Goal: Information Seeking & Learning: Understand process/instructions

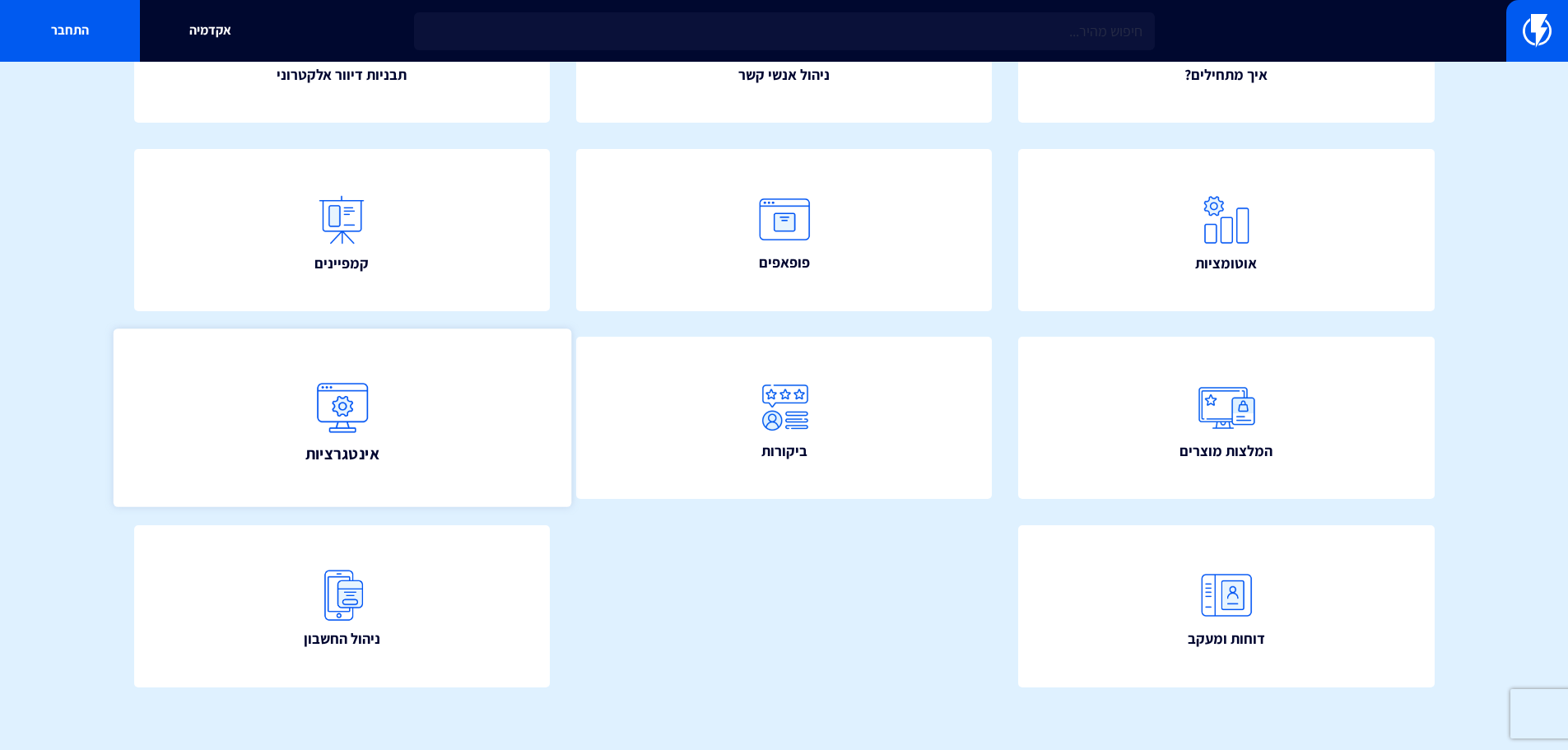
scroll to position [298, 0]
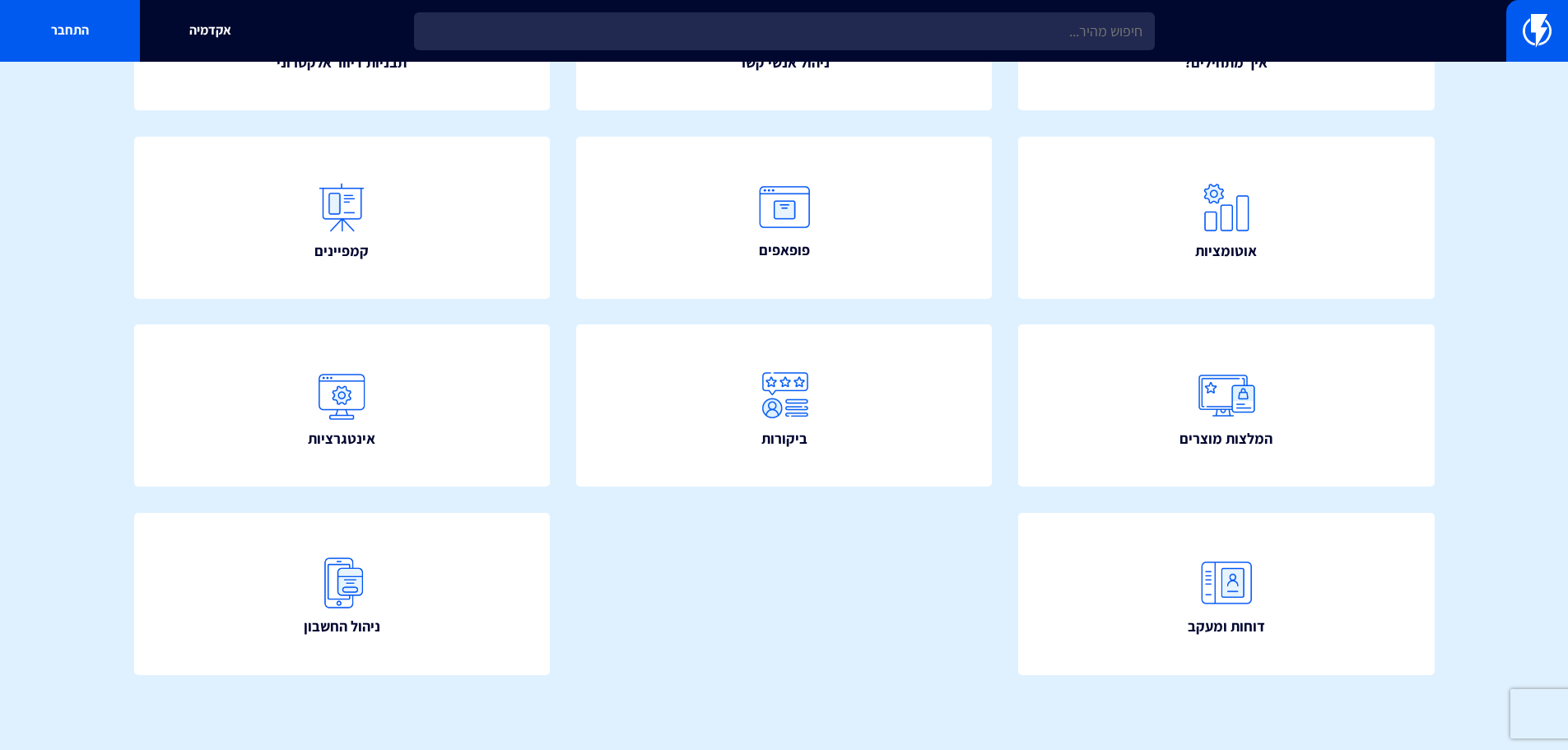
click at [1485, 296] on section "איך אפשר לעזור? חפש איך מתחילים? ניהול אנשי קשר תבניות דיוור אלקטרוני" at bounding box center [784, 256] width 1568 height 987
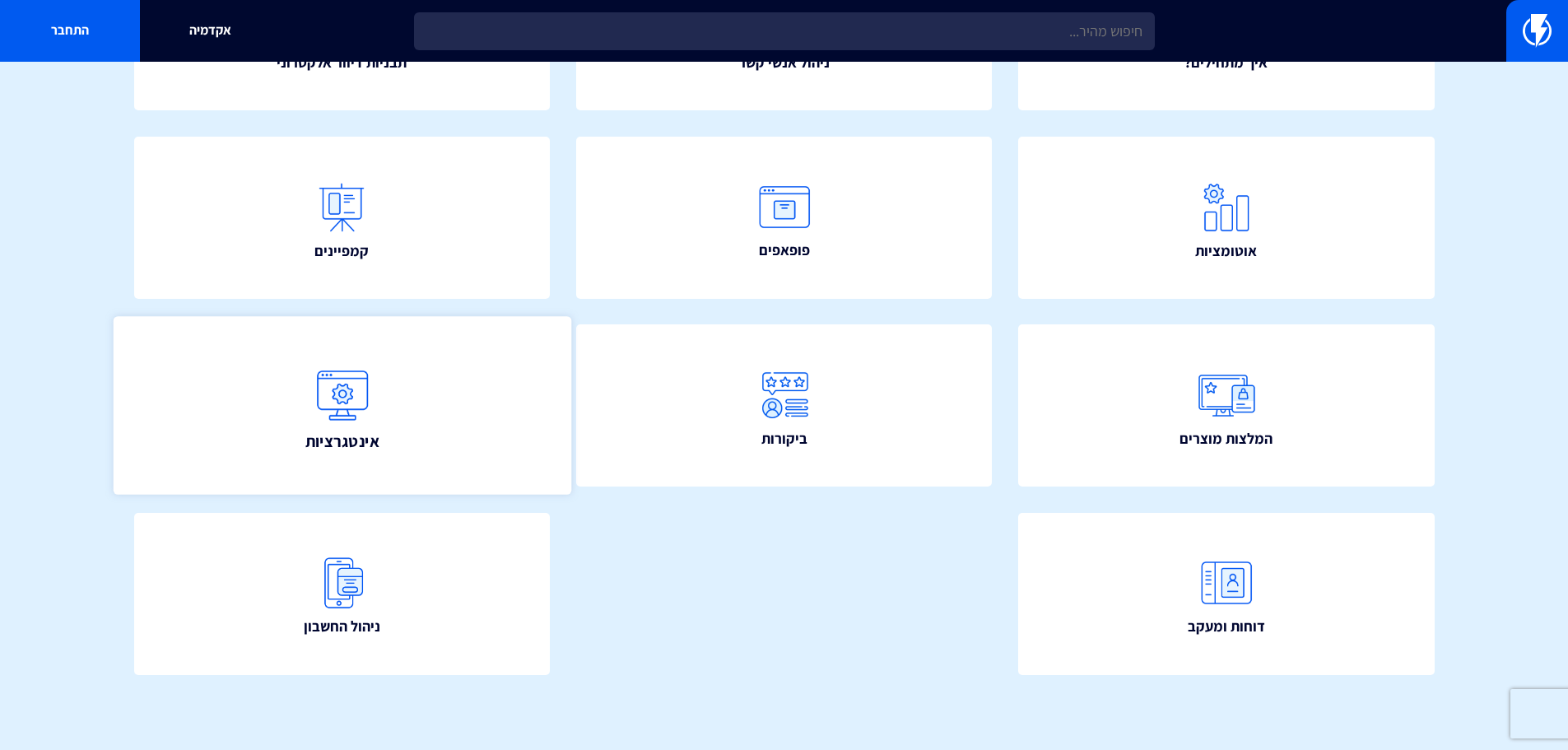
click at [423, 364] on link "אינטגרציות" at bounding box center [341, 406] width 458 height 178
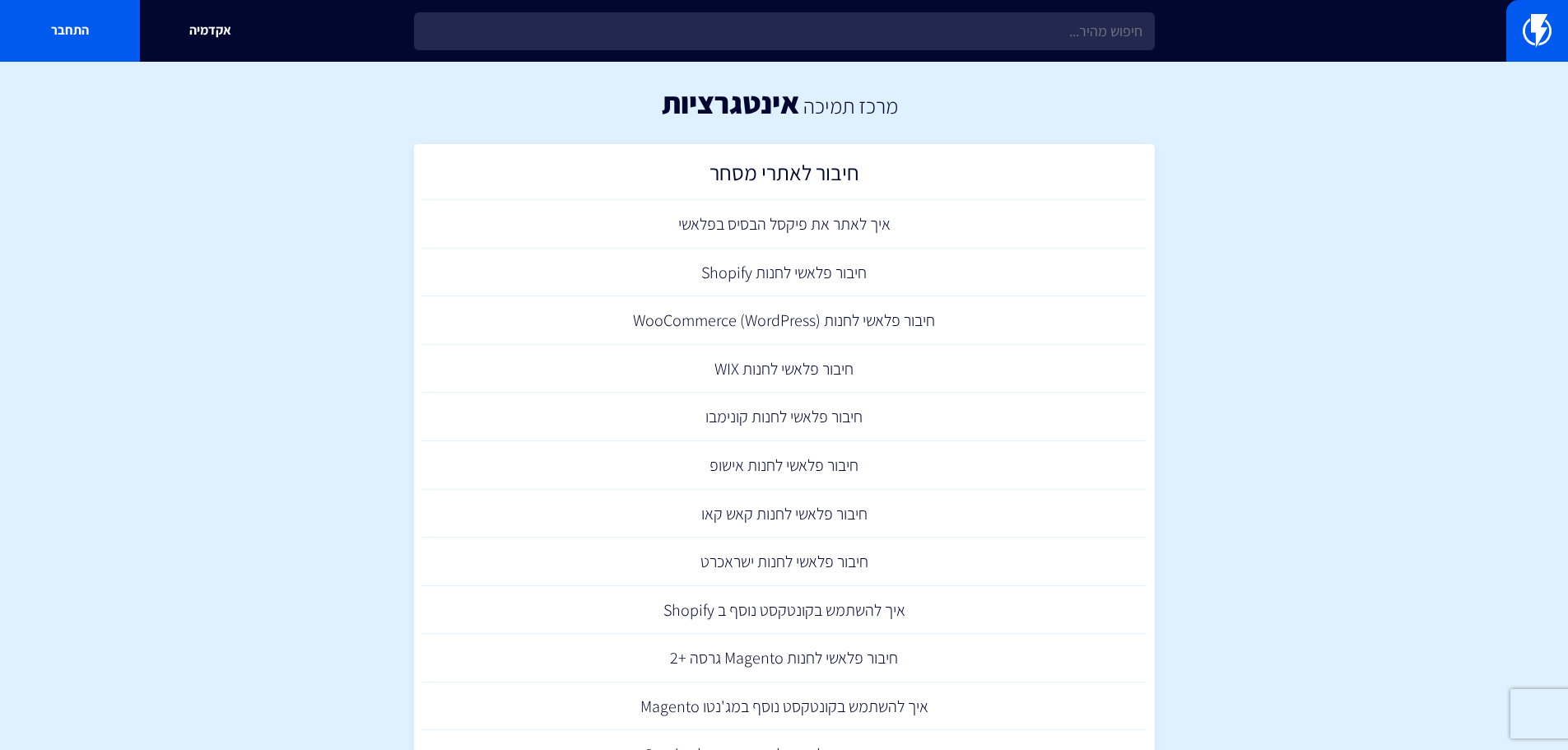
drag, startPoint x: 833, startPoint y: 279, endPoint x: 1439, endPoint y: 397, distance: 617.4
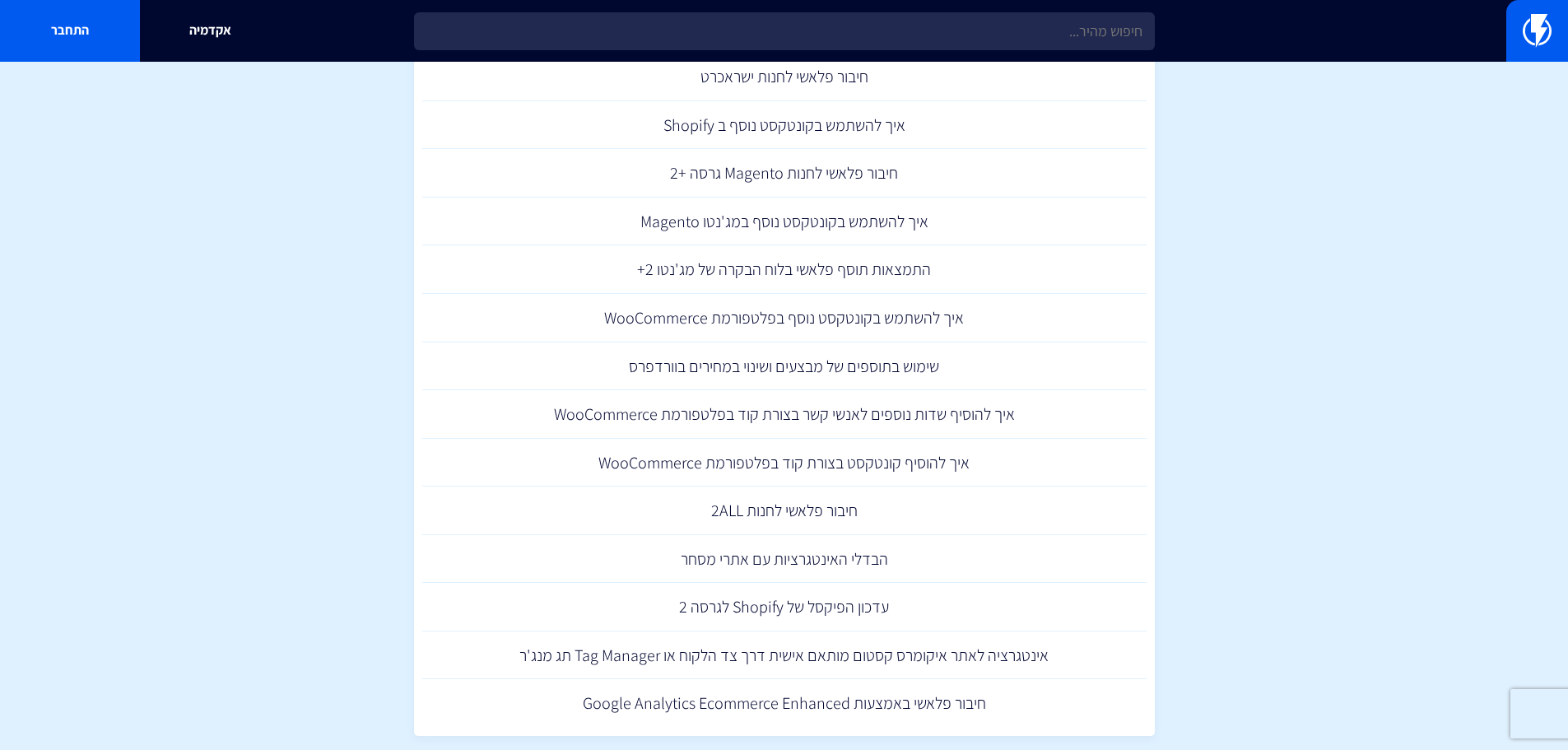
scroll to position [494, 0]
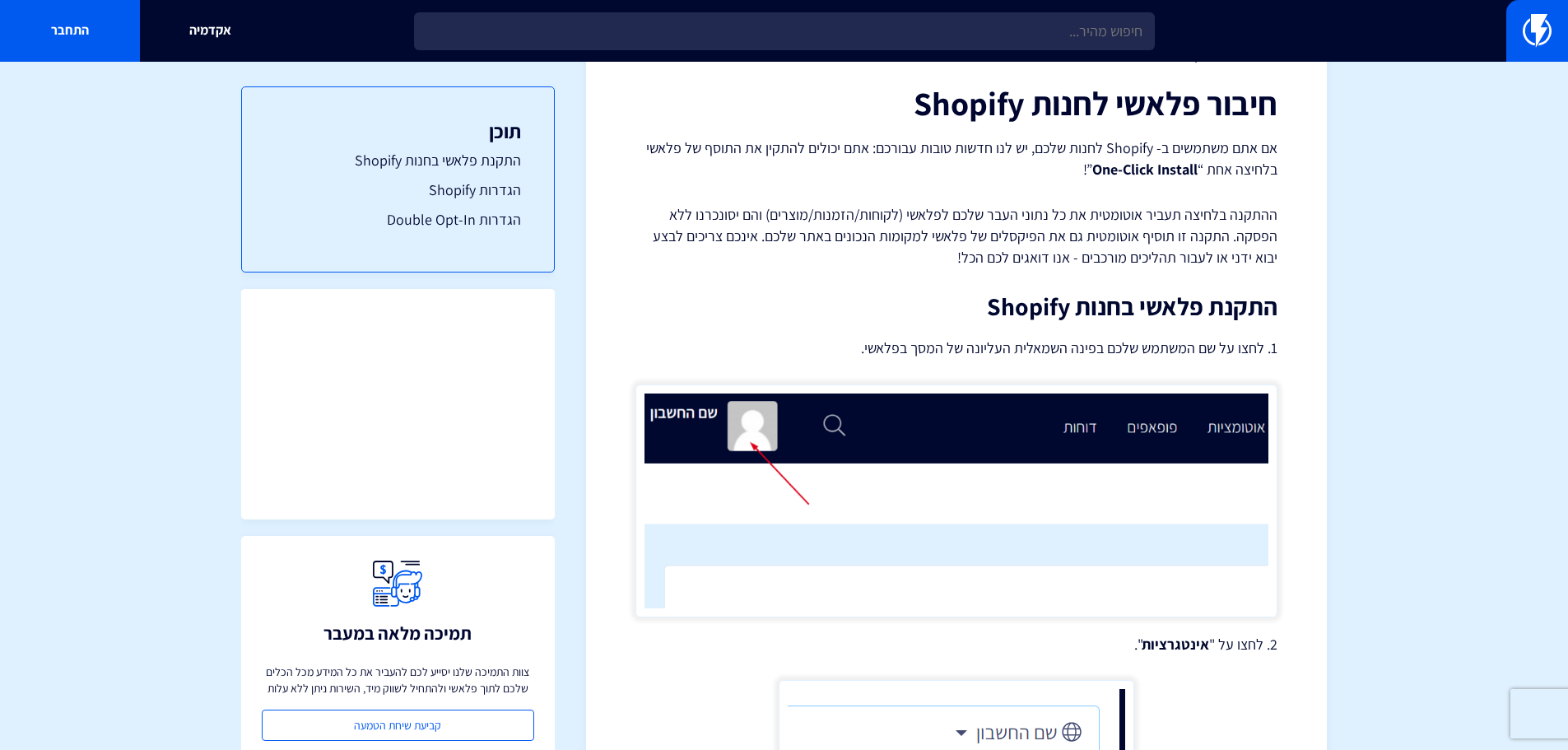
scroll to position [57, 0]
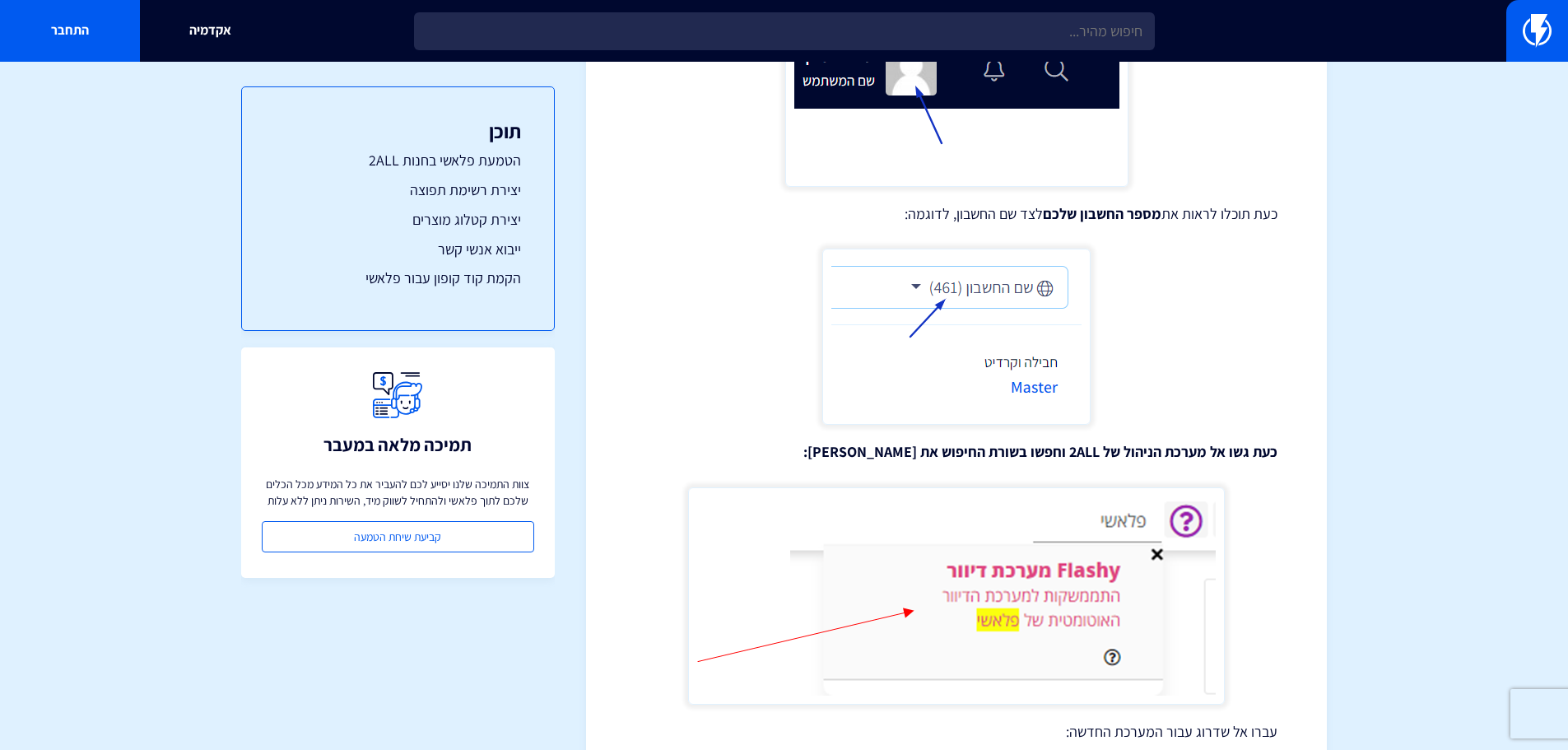
scroll to position [823, 0]
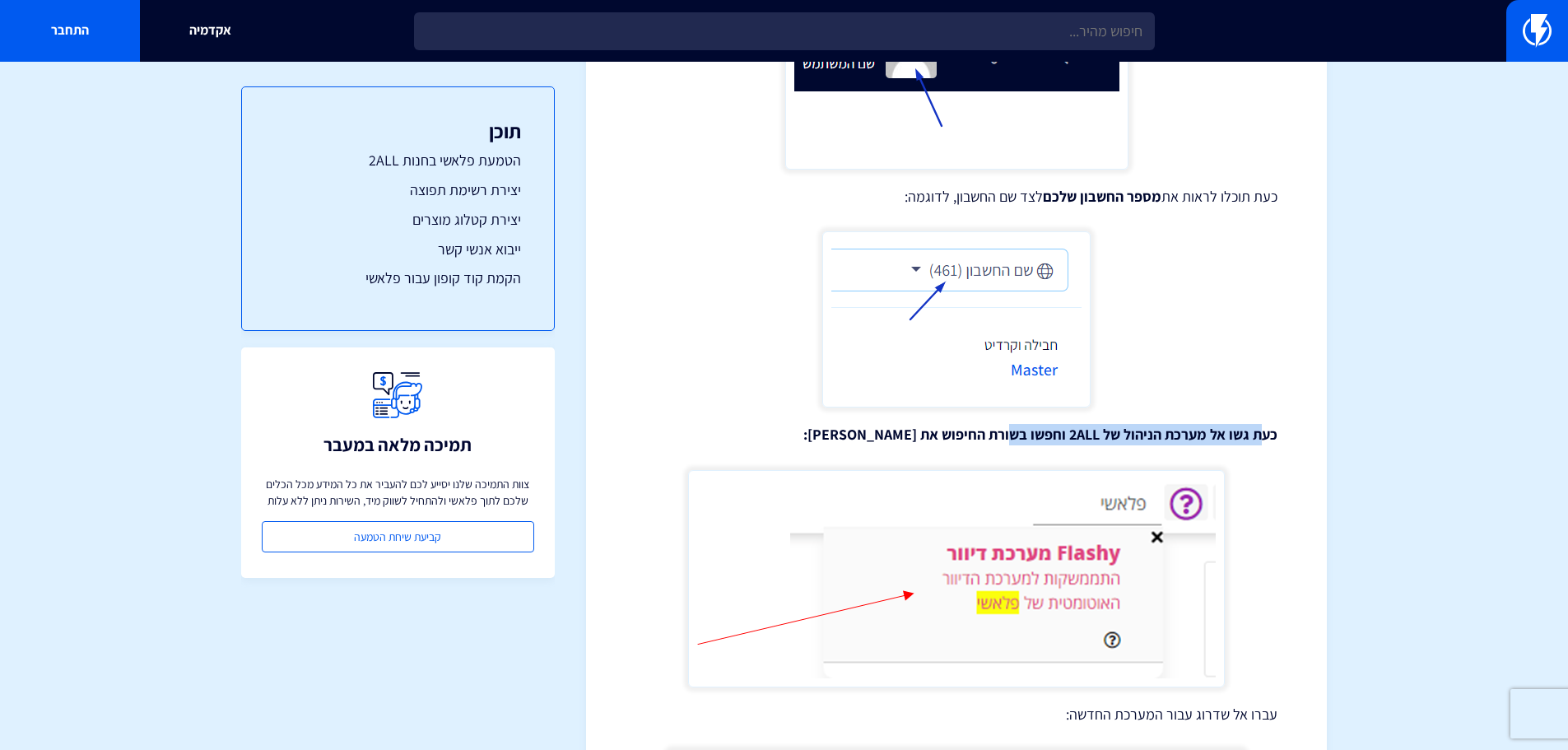
drag, startPoint x: 1262, startPoint y: 435, endPoint x: 1010, endPoint y: 433, distance: 252.0
click at [1010, 433] on strong "כעת גשו אל מערכת הניהול של 2ALL וחפשו בשורת החיפוש את פלאשי:" at bounding box center [1040, 434] width 474 height 19
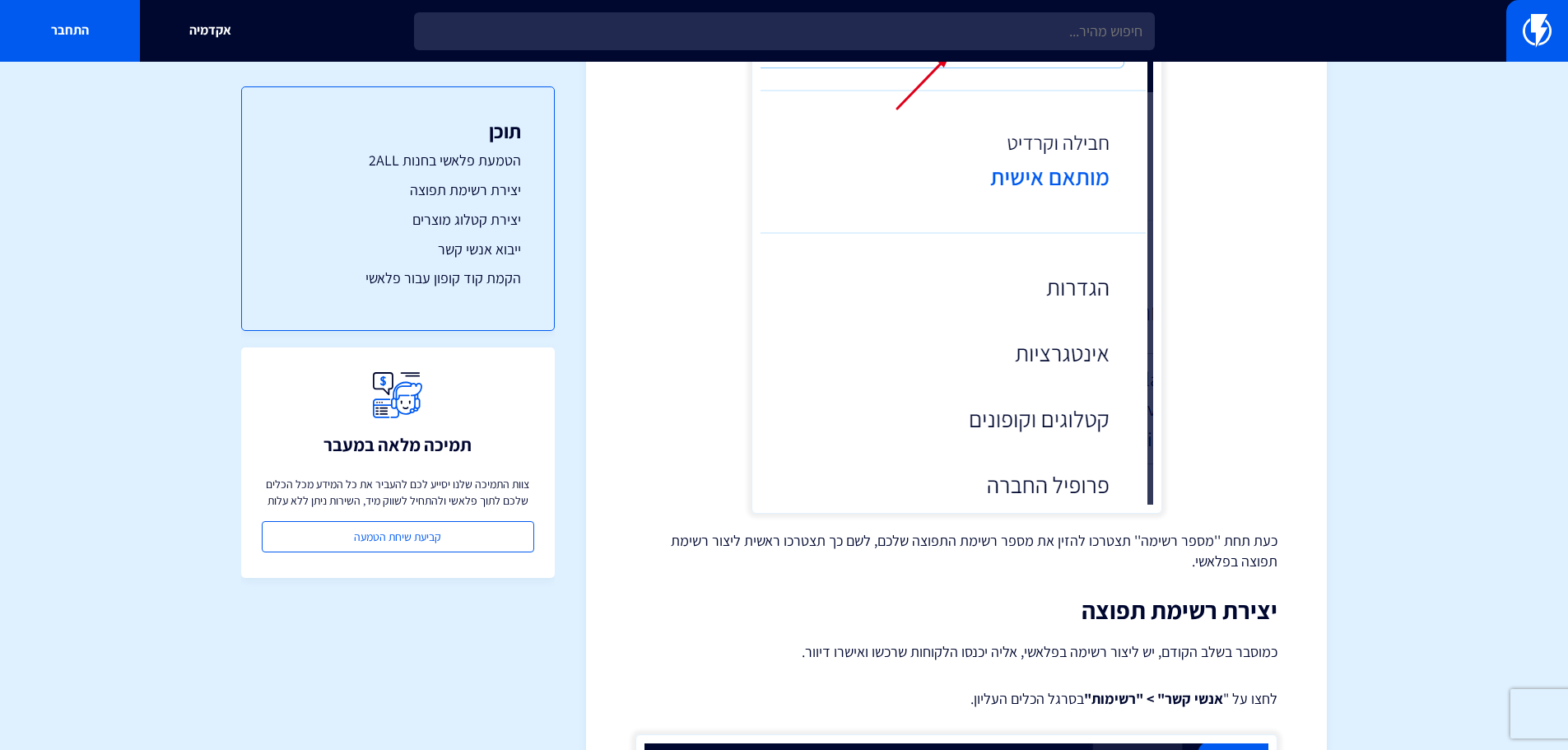
scroll to position [2965, 0]
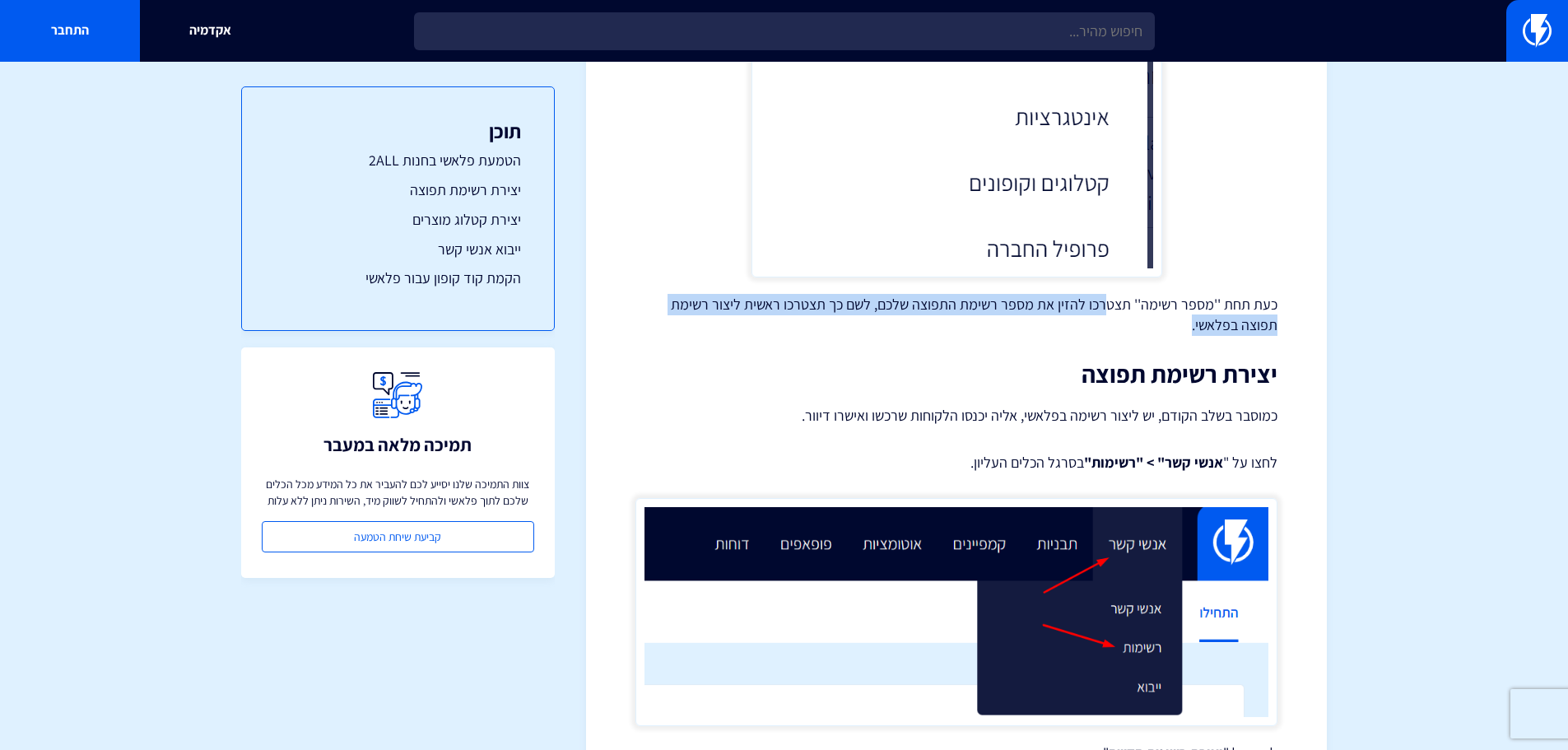
drag, startPoint x: 1108, startPoint y: 306, endPoint x: 799, endPoint y: 326, distance: 309.6
click at [799, 326] on p "כעת תחת ''מספר רשימה'' תצטרכו להזין את מספר רשימת התפוצה שלכם, לשם כך תצטרכו רא…" at bounding box center [956, 315] width 642 height 42
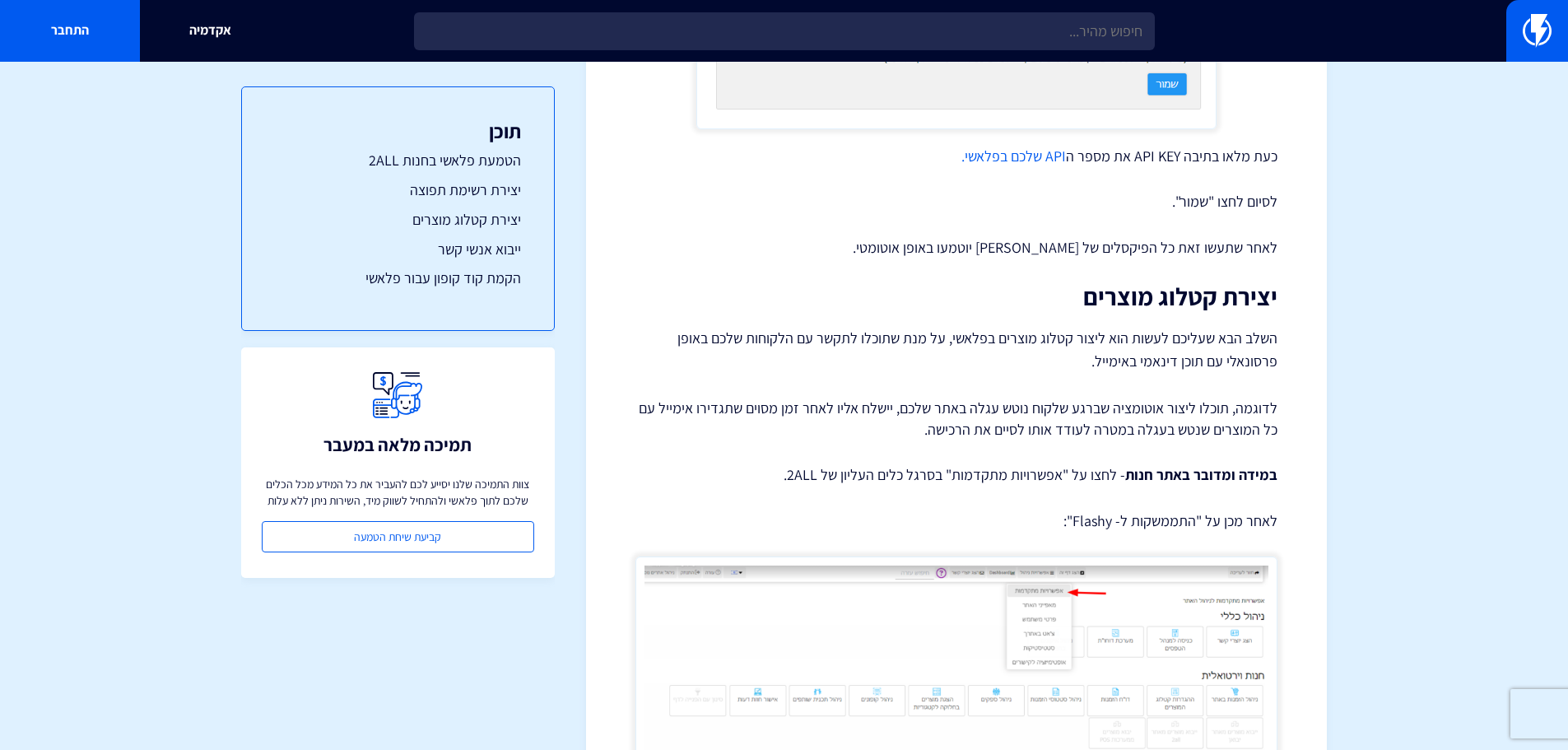
scroll to position [5518, 0]
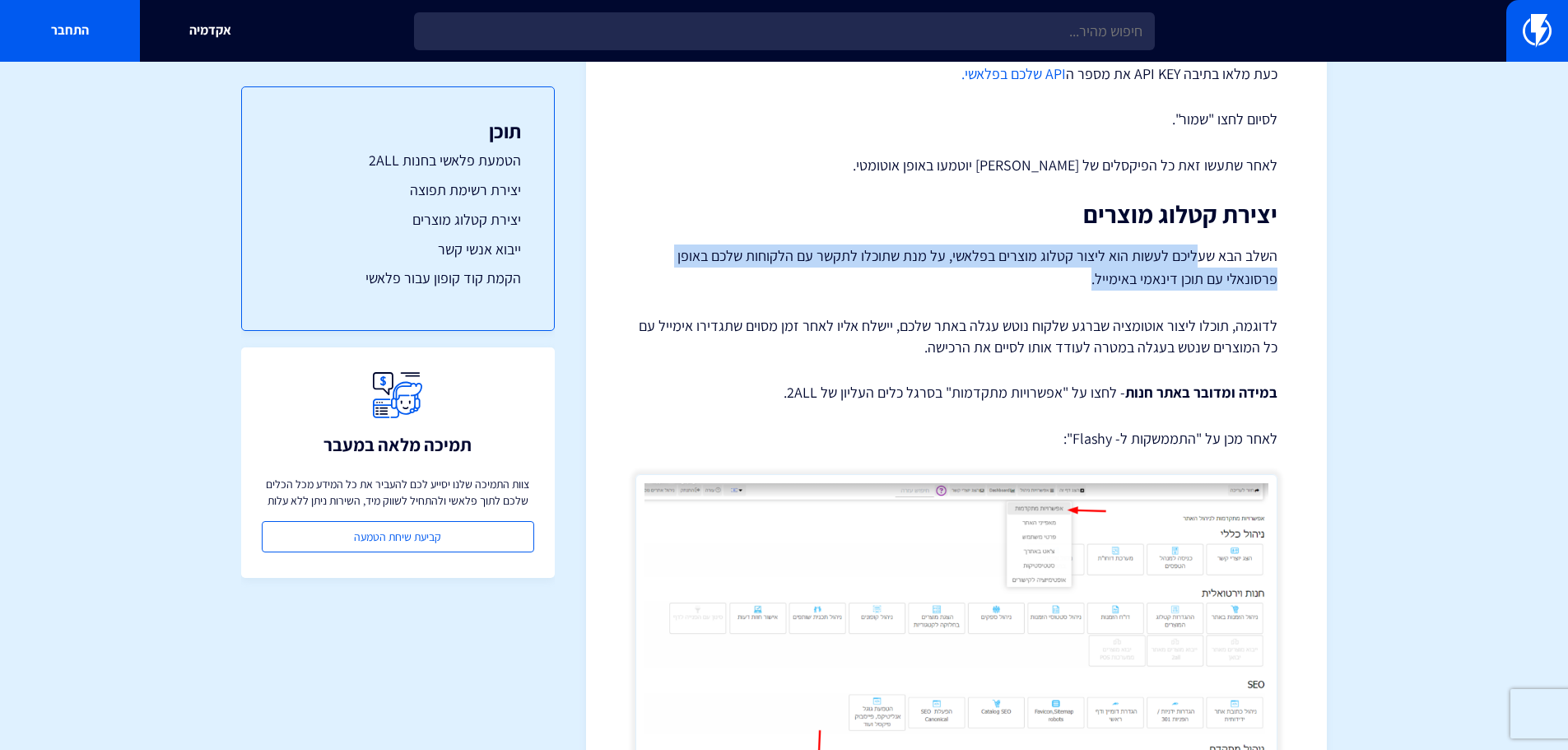
drag, startPoint x: 1195, startPoint y: 255, endPoint x: 787, endPoint y: 272, distance: 408.4
click at [787, 272] on p "השלב הבא שעליכם לעשות הוא ליצור קטלוג מוצרים בפלאשי, על מנת שתוכלו לתקשר עם הלק…" at bounding box center [956, 267] width 642 height 46
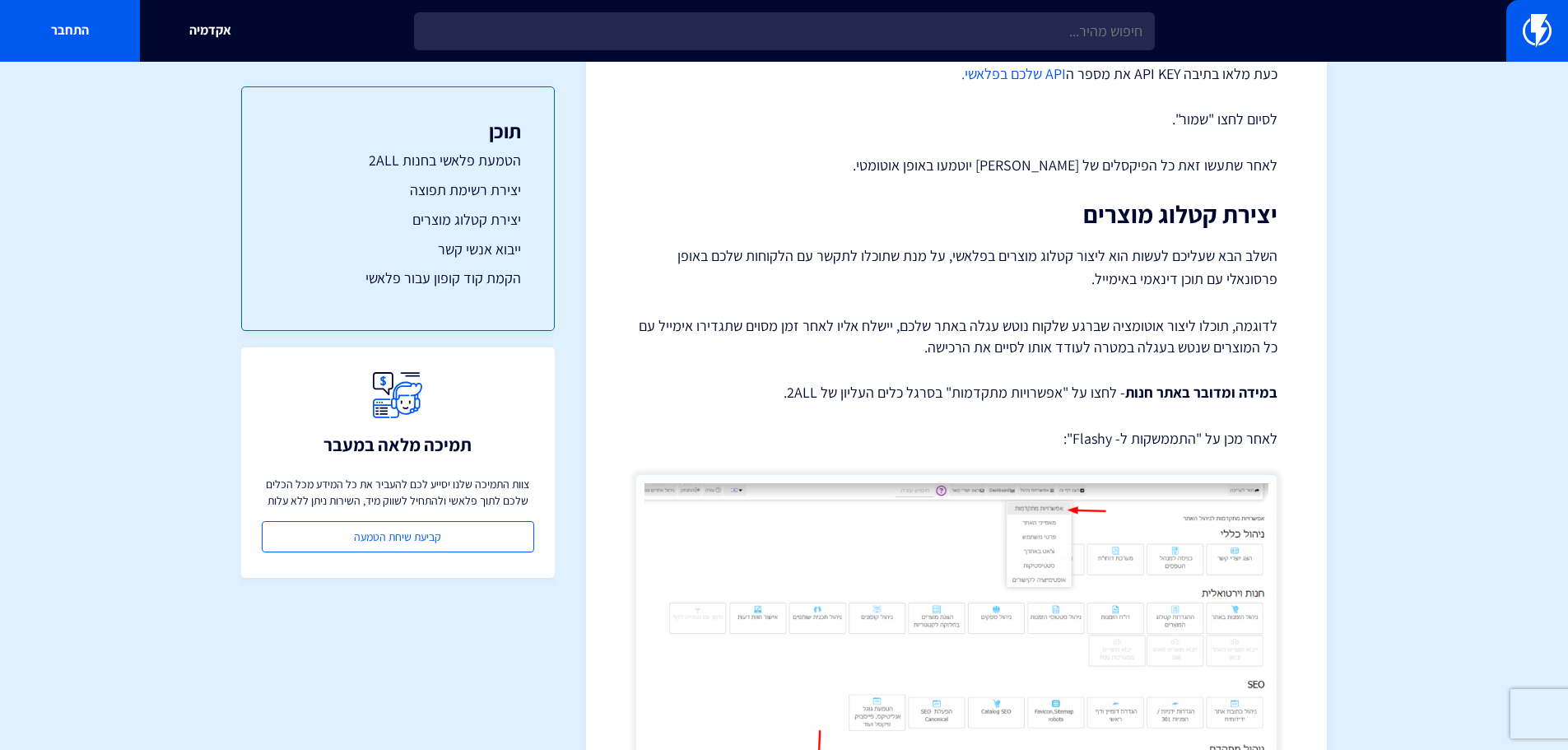
click at [1127, 341] on p "לדוגמה, תוכלו ליצור אוטומציה שברגע שלקוח נוטש עגלה באתר שלכם, יישלח אליו לאחר ז…" at bounding box center [956, 336] width 642 height 42
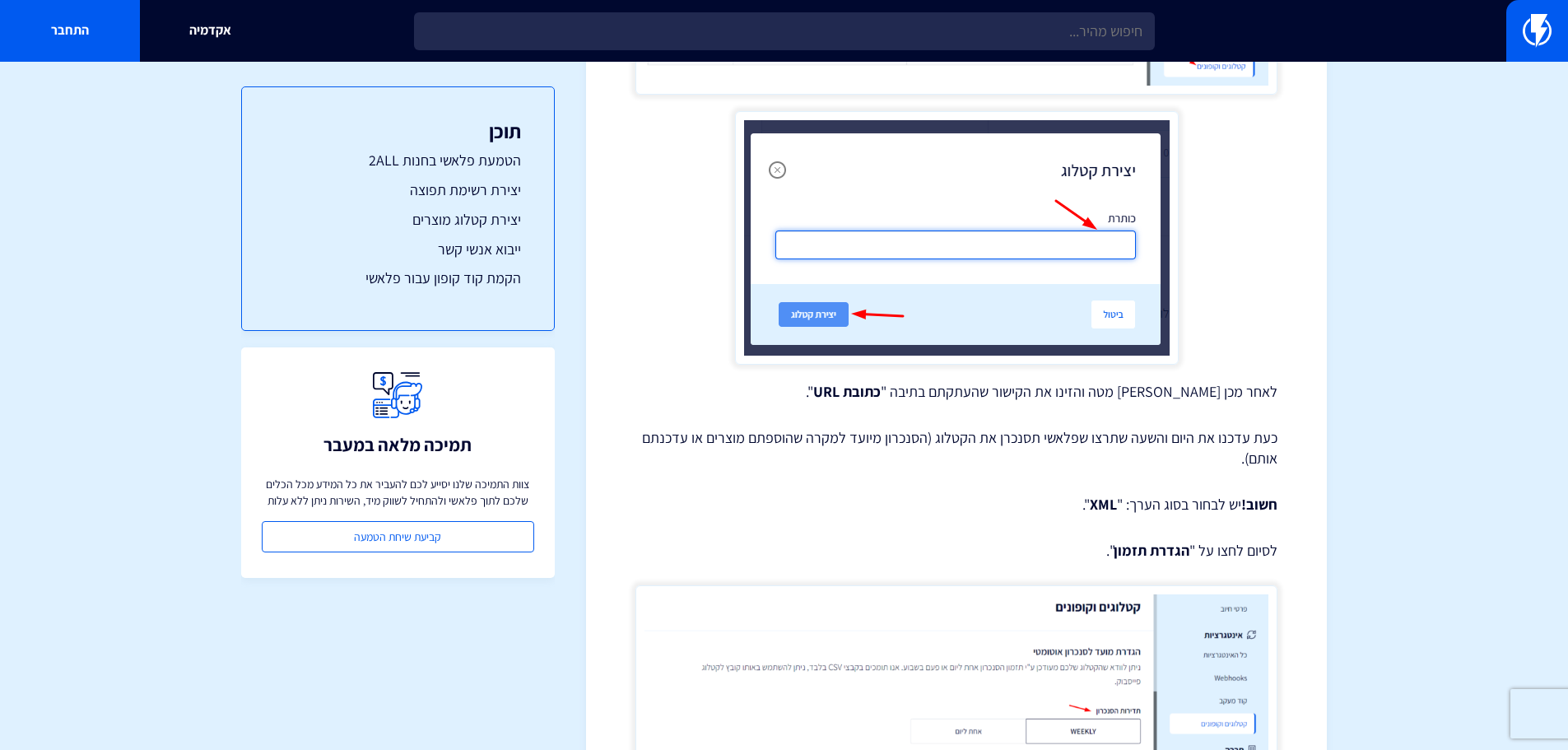
scroll to position [7247, 0]
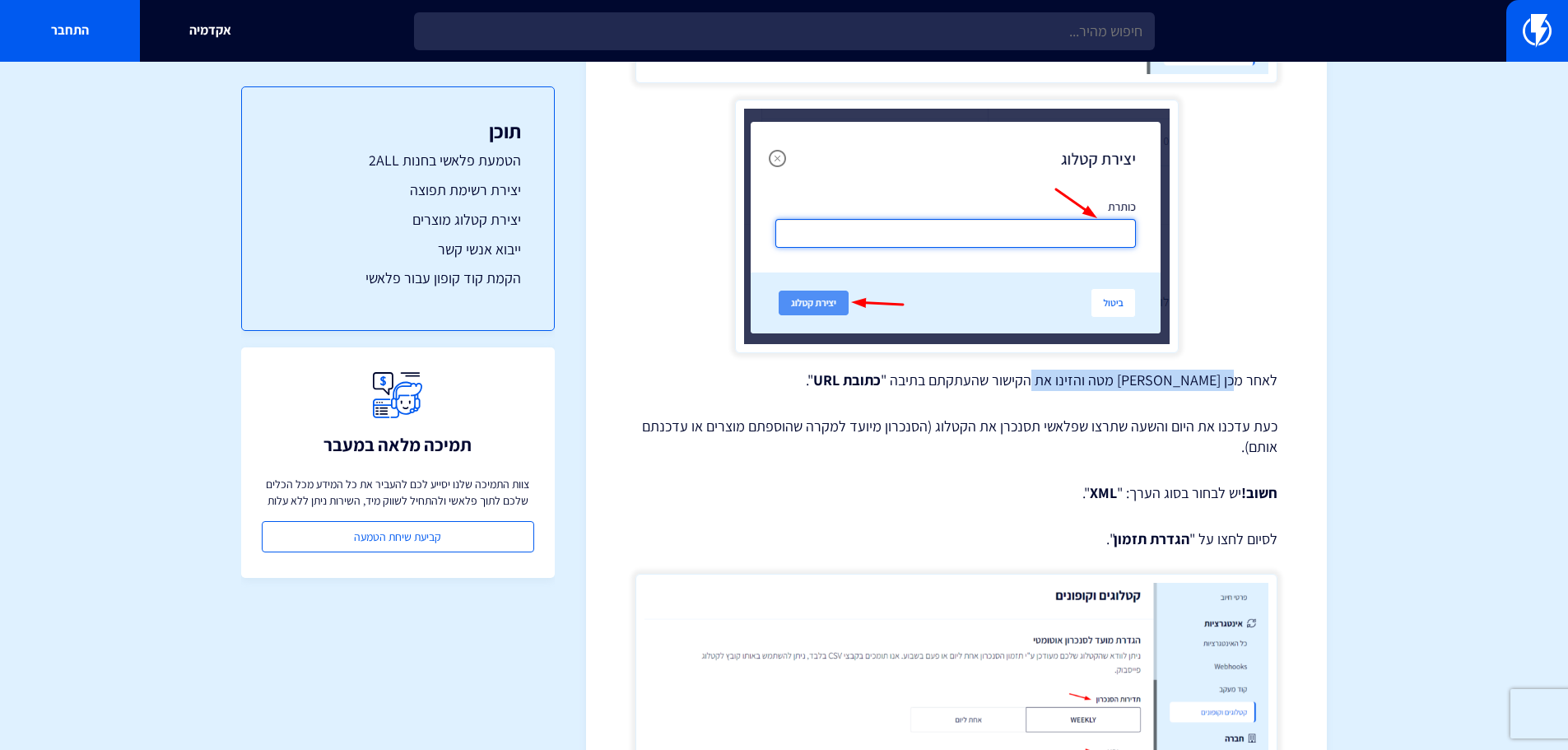
drag, startPoint x: 1233, startPoint y: 380, endPoint x: 1053, endPoint y: 382, distance: 180.0
click at [1053, 382] on p "לאחר מכן גללו מטה והזינו את הקישור שהעתקתם בתיבה " כתובת URL "." at bounding box center [956, 381] width 642 height 22
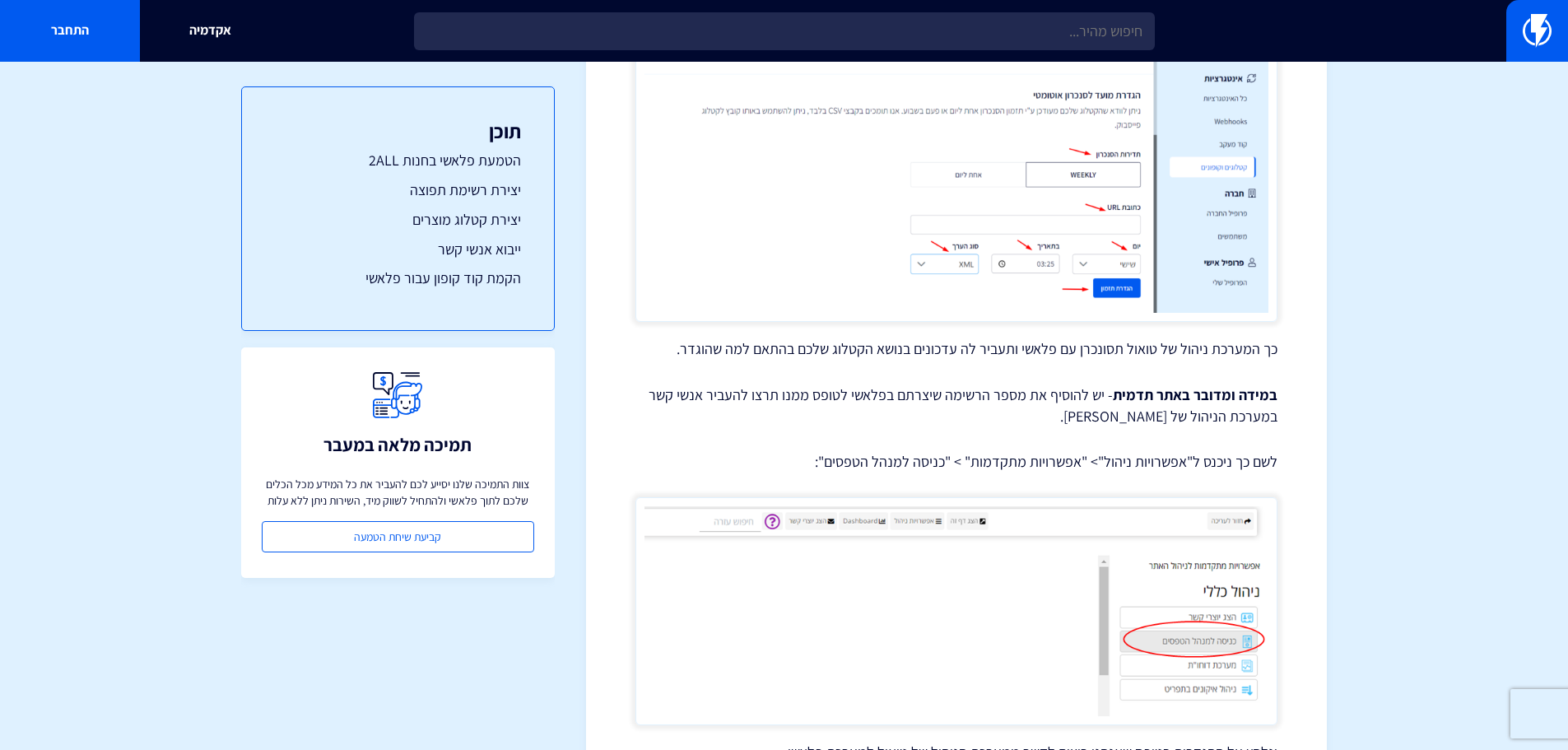
scroll to position [7823, 0]
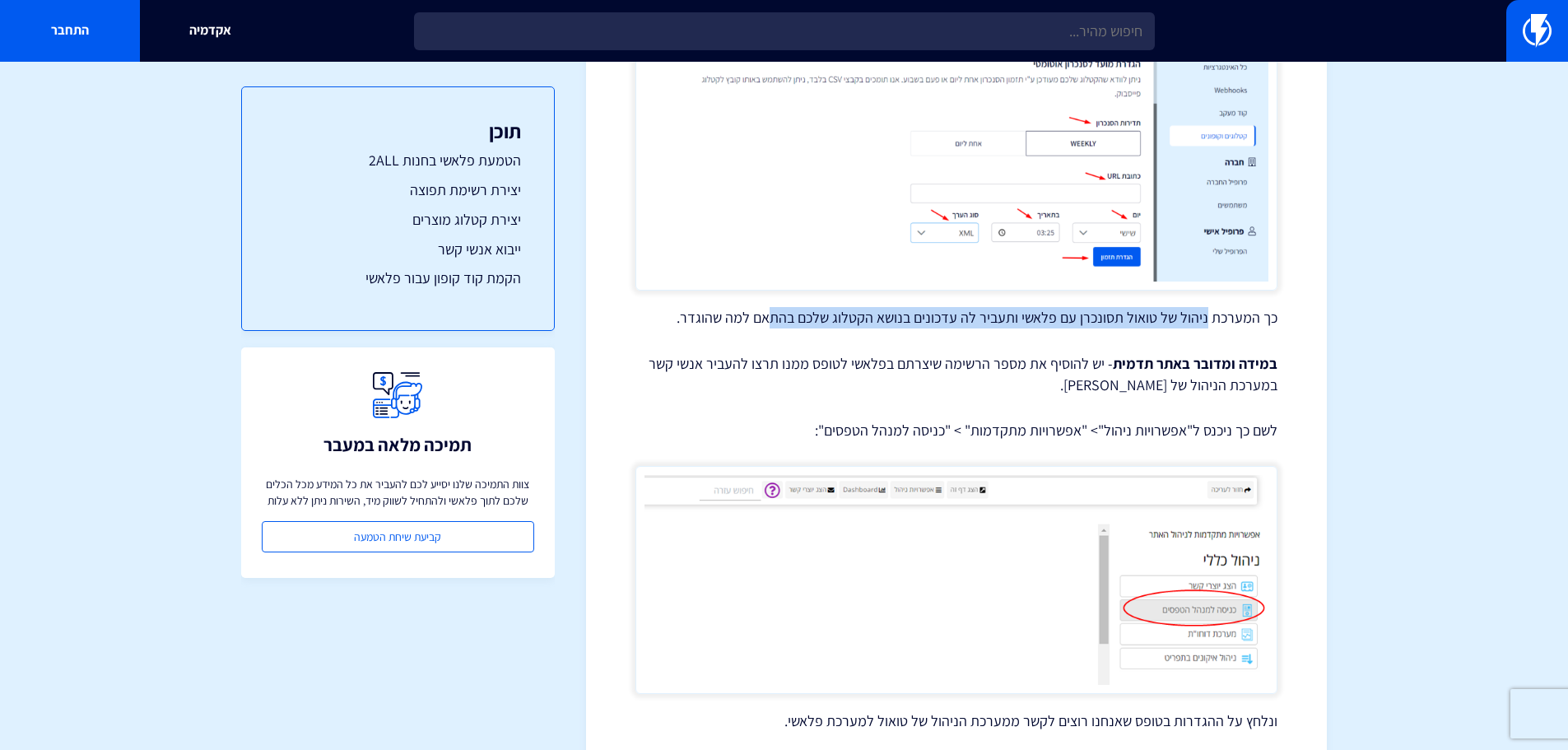
drag, startPoint x: 1207, startPoint y: 321, endPoint x: 774, endPoint y: 310, distance: 433.1
click at [774, 310] on p "כך המערכת ניהול של טואול תסונכרן עם פלאשי ותעביר לה עדכונים בנושא הקטלוג שלכם ב…" at bounding box center [956, 318] width 642 height 22
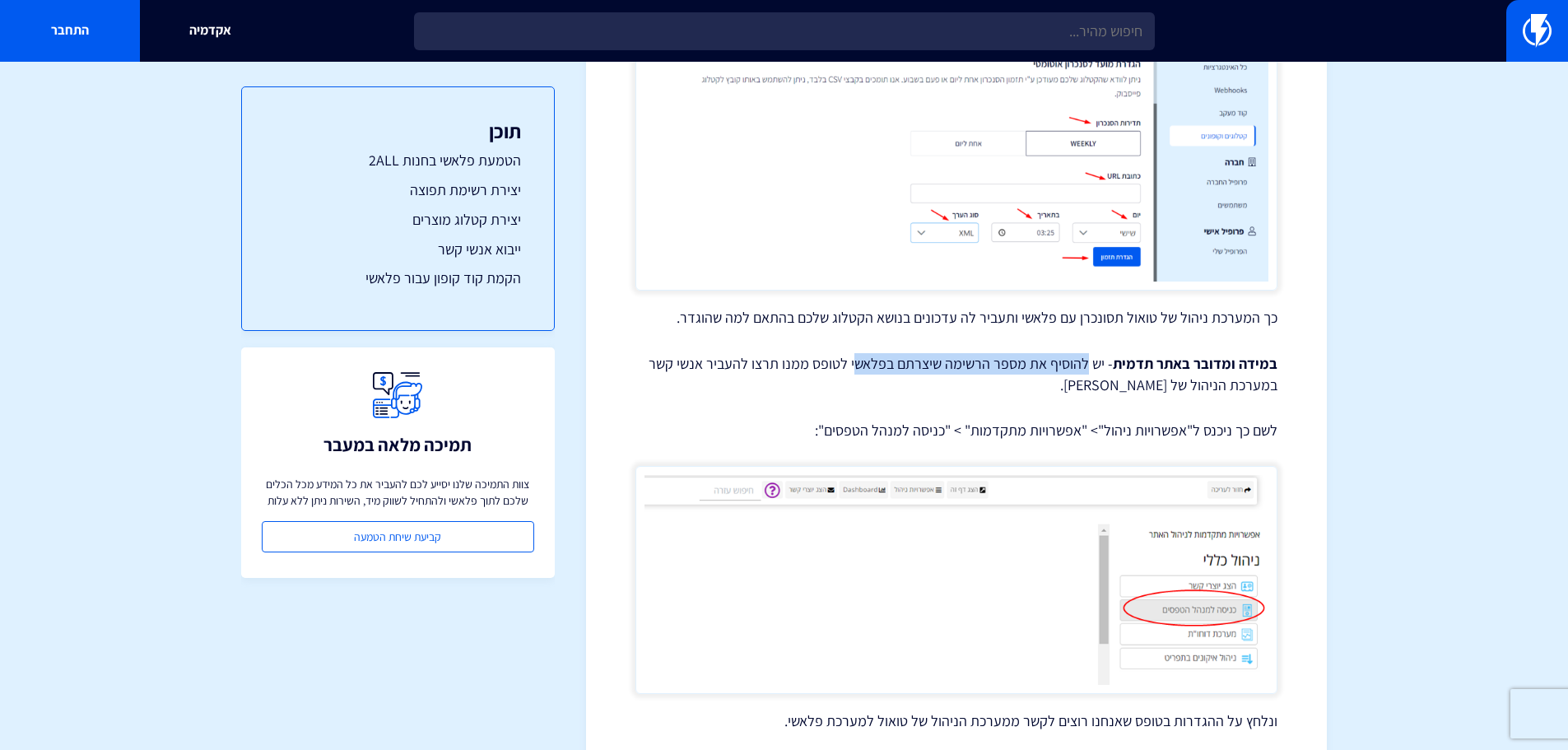
drag, startPoint x: 1092, startPoint y: 366, endPoint x: 865, endPoint y: 366, distance: 227.0
click at [865, 366] on p "במידה ומדובר באתר תדמית - יש להוסיף את מספר הרשימה שיצרתם בפלאשי לטופס ממנו תרצ…" at bounding box center [956, 374] width 642 height 42
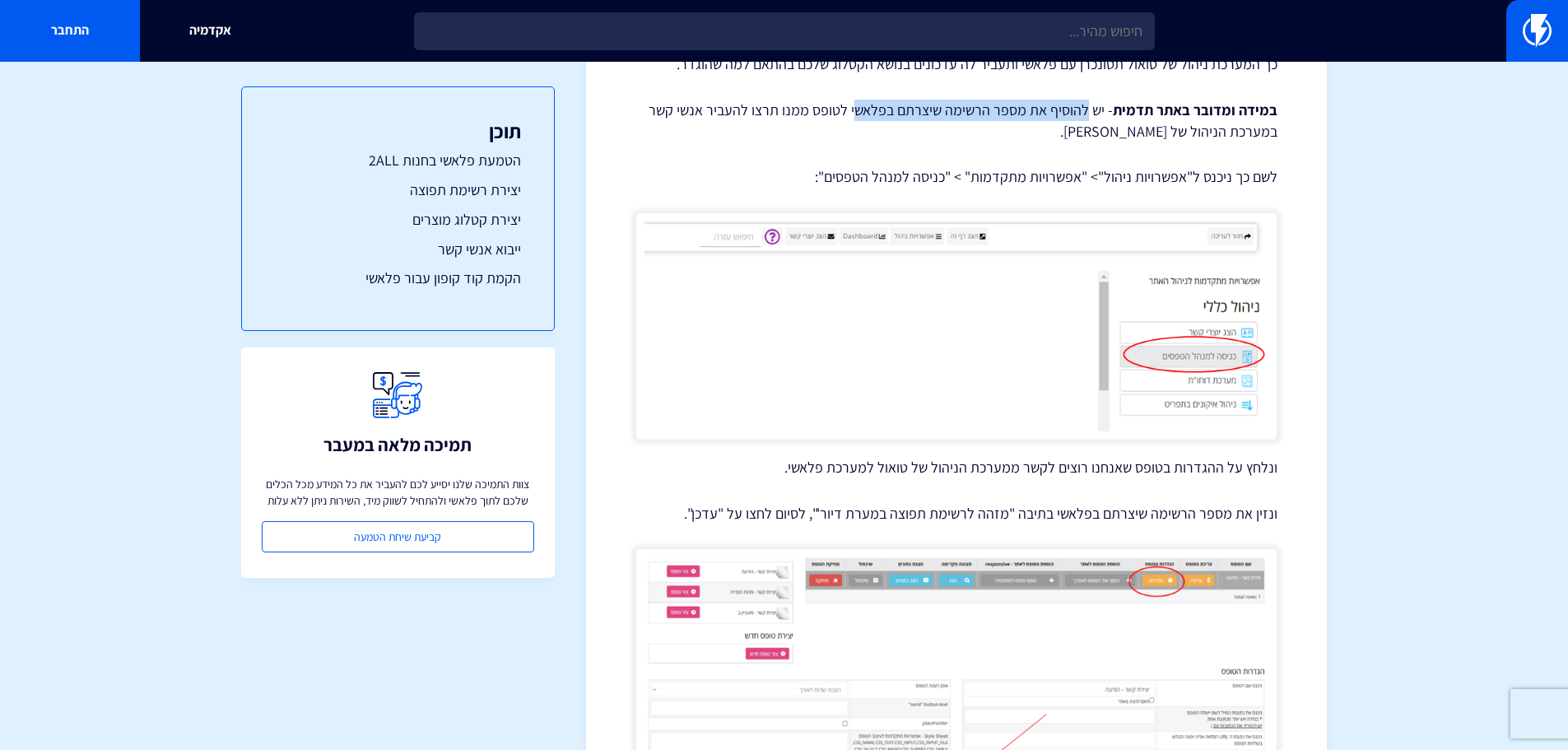
scroll to position [8071, 0]
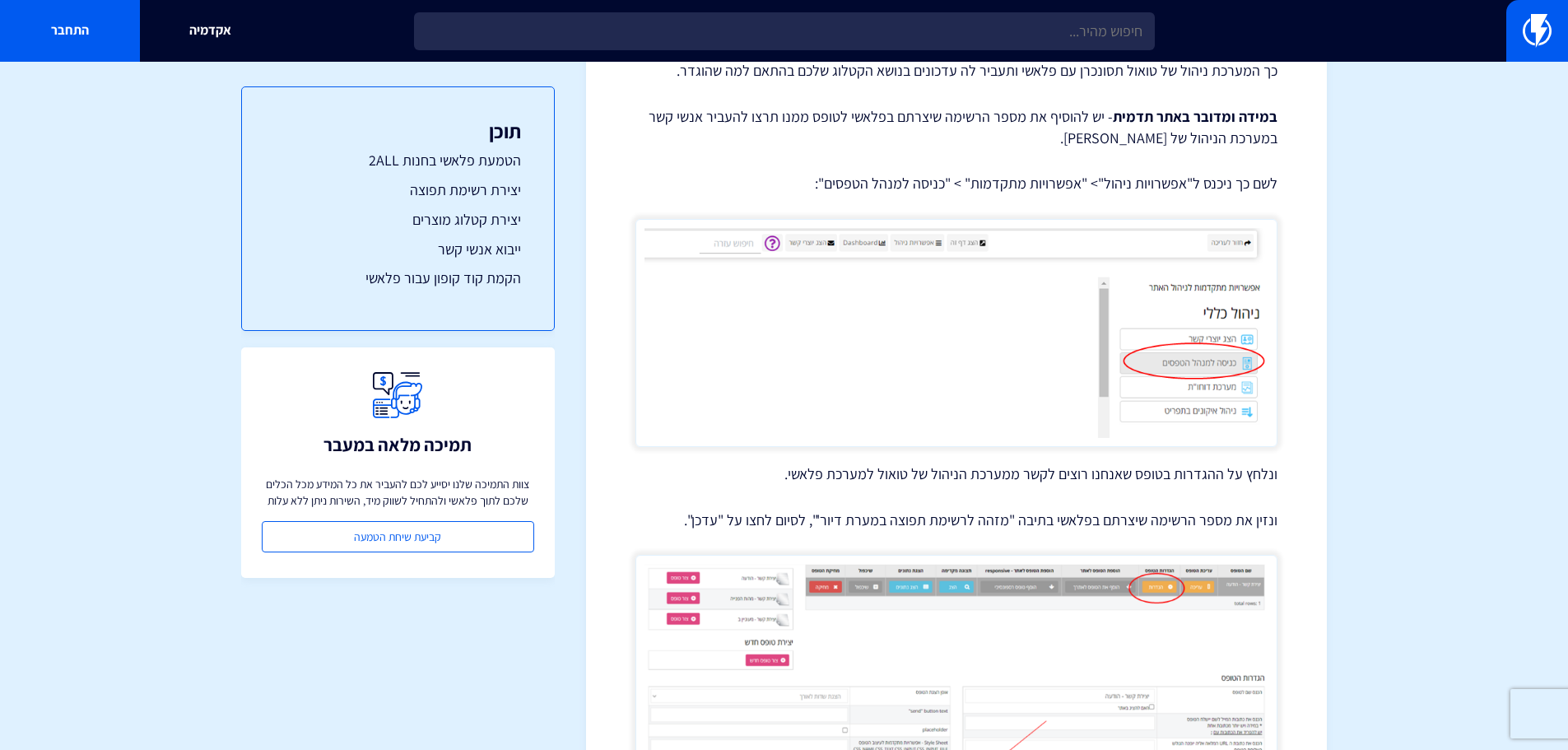
click at [757, 122] on p "במידה ומדובר באתר תדמית - יש להוסיף את מספר הרשימה שיצרתם בפלאשי לטופס ממנו תרצ…" at bounding box center [956, 127] width 642 height 42
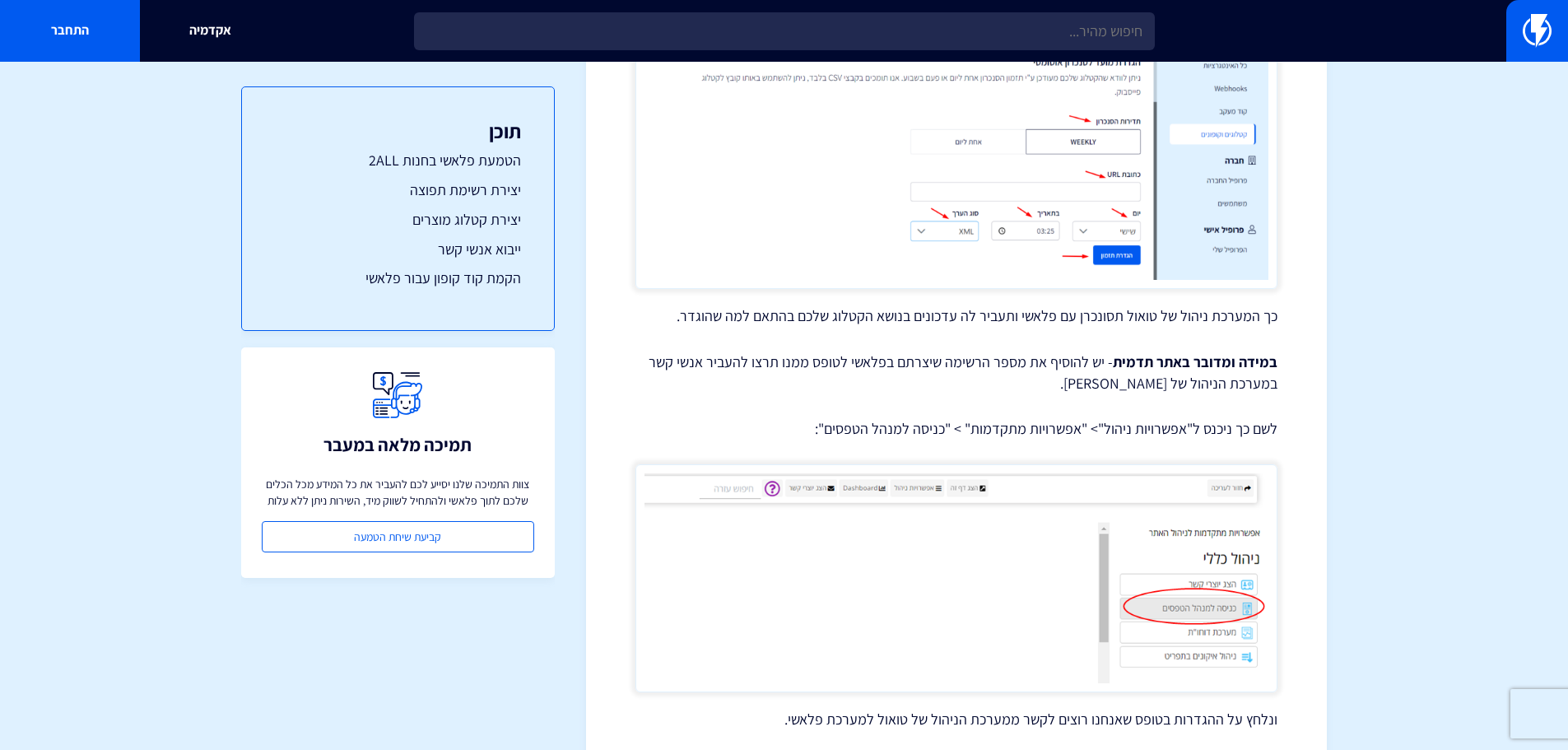
scroll to position [7823, 0]
drag, startPoint x: 985, startPoint y: 317, endPoint x: 813, endPoint y: 319, distance: 172.0
click at [813, 319] on p "כך המערכת ניהול של טואול תסונכרן עם פלאשי ותעביר לה עדכונים בנושא הקטלוג שלכם ב…" at bounding box center [956, 318] width 642 height 22
drag, startPoint x: 1118, startPoint y: 370, endPoint x: 1168, endPoint y: 362, distance: 50.6
click at [1168, 362] on strong "במידה ומדובר באתר תדמית" at bounding box center [1195, 363] width 165 height 19
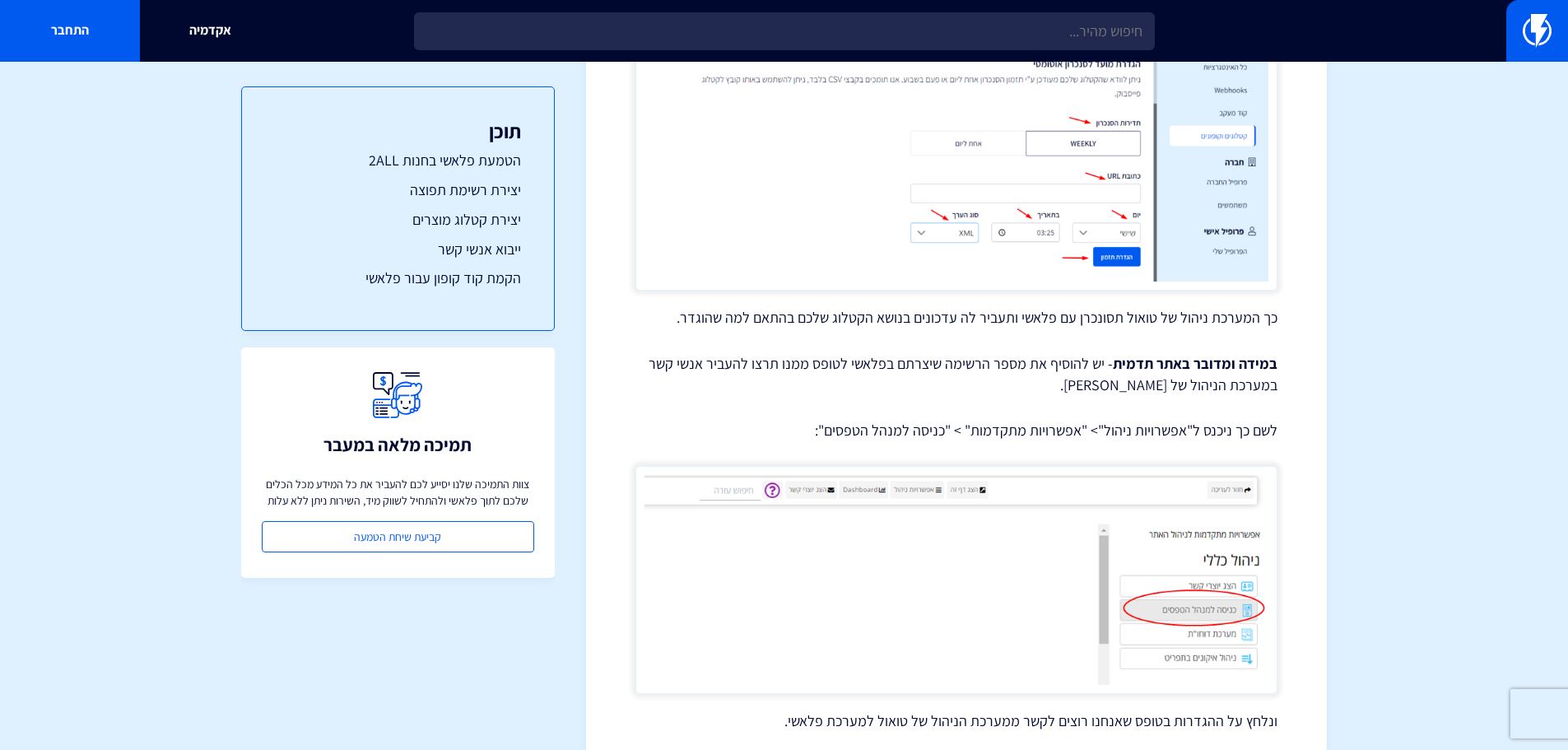
click at [1180, 366] on strong "במידה ומדובר באתר תדמית" at bounding box center [1195, 363] width 165 height 19
drag, startPoint x: 1107, startPoint y: 365, endPoint x: 877, endPoint y: 365, distance: 230.0
click at [877, 365] on p "במידה ומדובר באתר תדמית - יש להוסיף את מספר הרשימה שיצרתם בפלאשי לטופס ממנו תרצ…" at bounding box center [956, 374] width 642 height 42
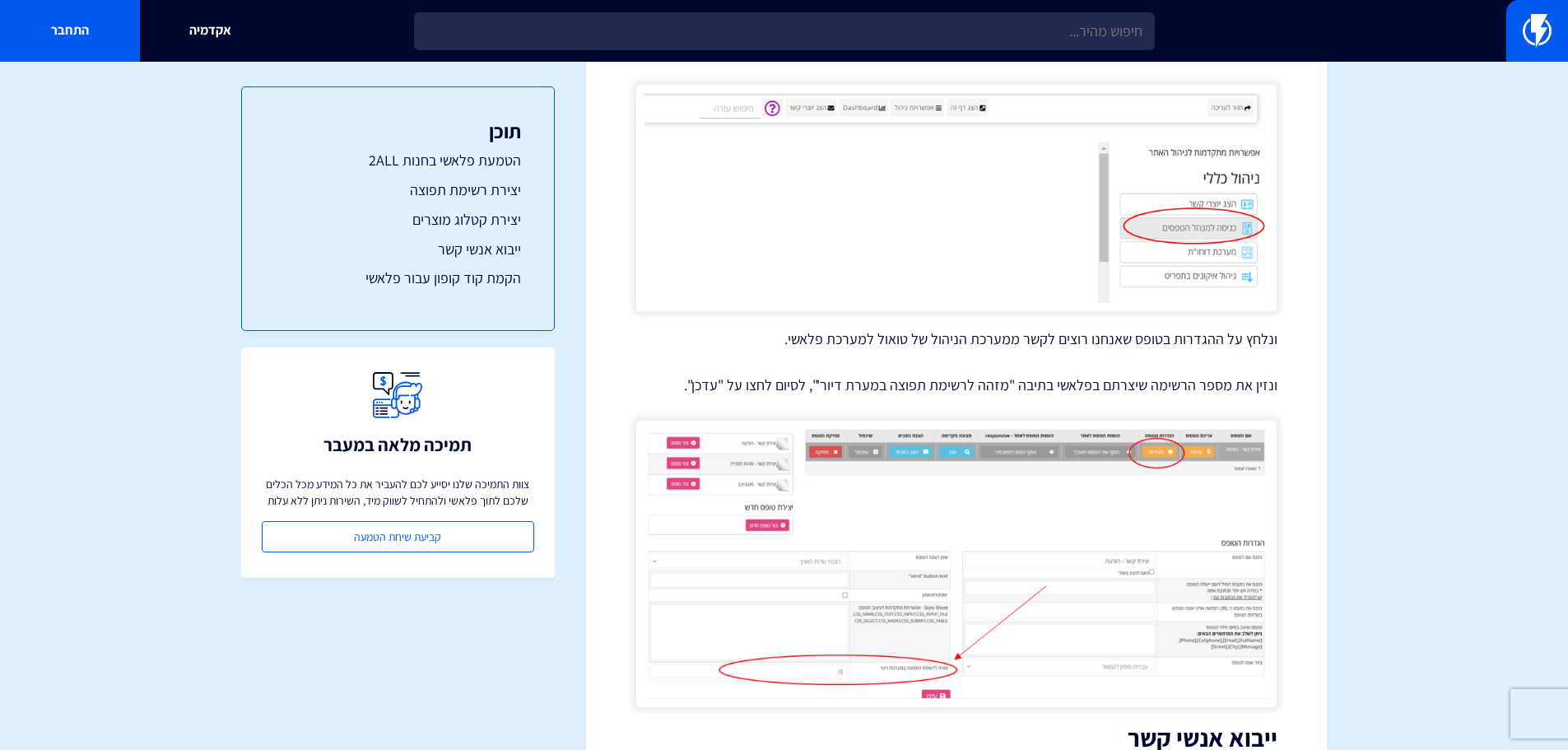
scroll to position [8236, 0]
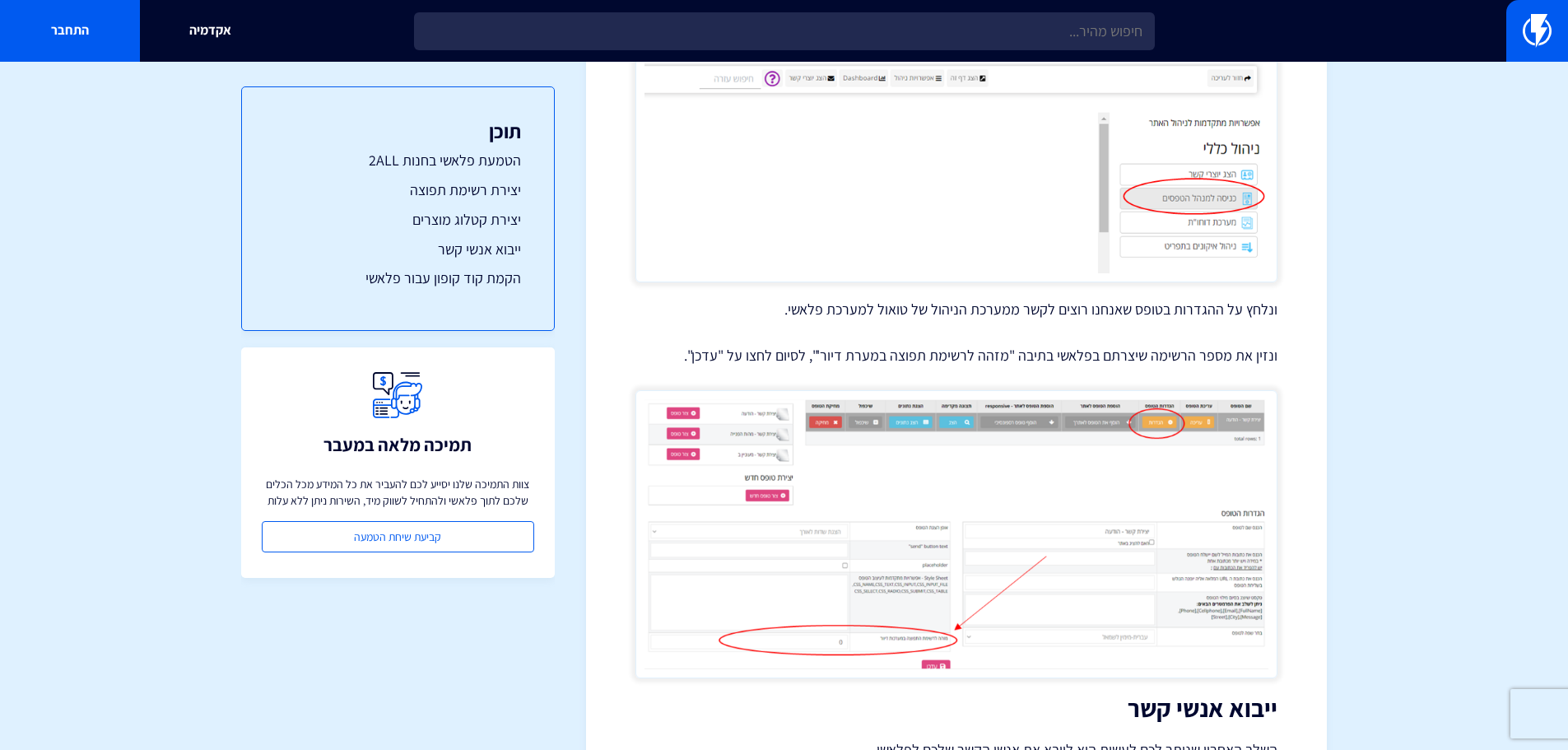
click at [1007, 312] on p "ונלחץ על ההגדרות בטופס שאנחנו רוצים לקשר ממערכת הניהול של טואול למערכת פלאשי." at bounding box center [956, 310] width 642 height 22
drag, startPoint x: 1010, startPoint y: 309, endPoint x: 778, endPoint y: 309, distance: 232.0
click at [778, 309] on p "ונלחץ על ההגדרות בטופס שאנחנו רוצים לקשר ממערכת הניהול של טואול למערכת פלאשי." at bounding box center [956, 310] width 642 height 22
drag, startPoint x: 1155, startPoint y: 358, endPoint x: 650, endPoint y: 352, distance: 505.0
click at [650, 352] on p "ונזין את מספר הרשימה שיצרתם בפלאשי בתיבה "מזהה לרשימת תפוצה במערת דיור'", לסיום…" at bounding box center [956, 356] width 642 height 22
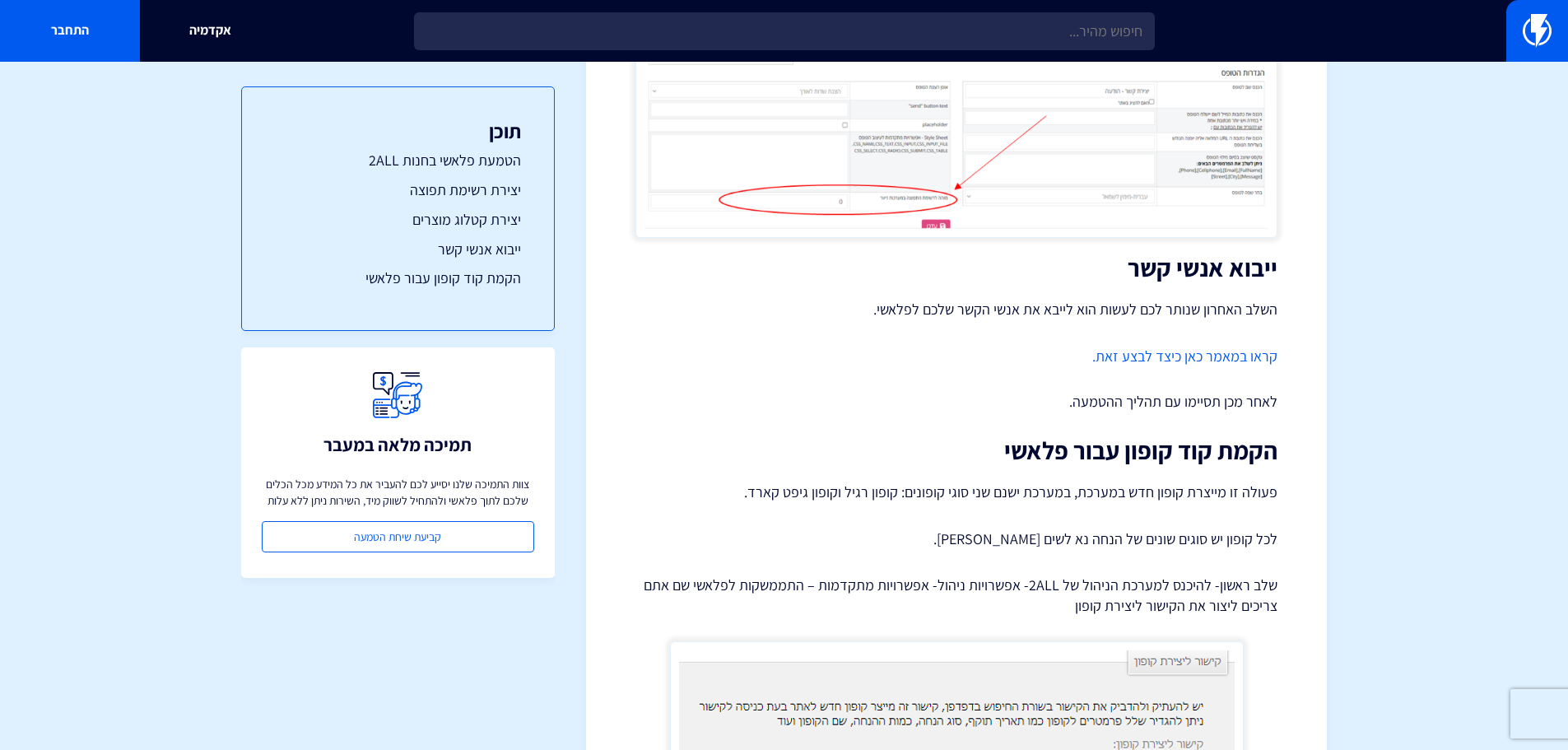
scroll to position [8647, 0]
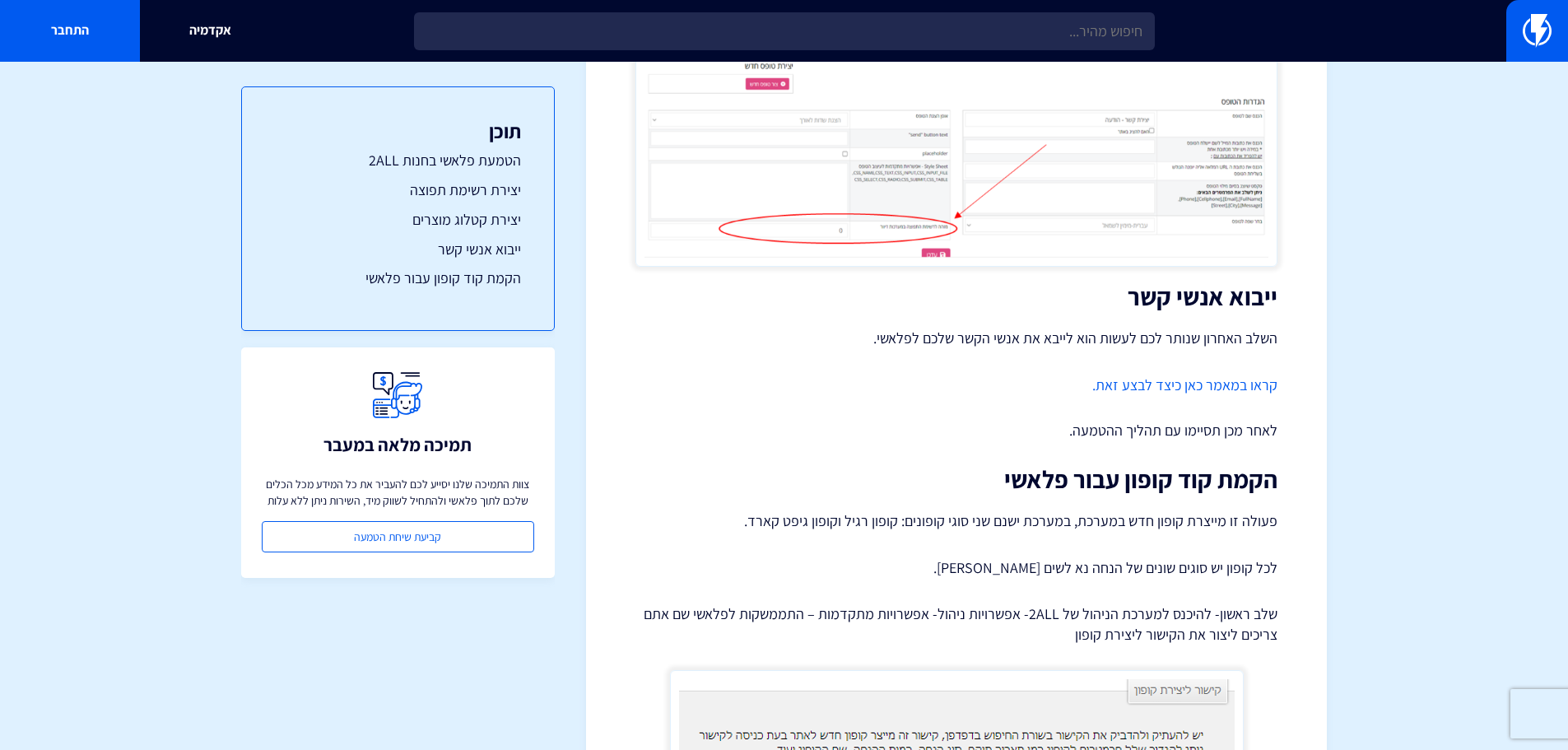
click at [1195, 384] on link "קראו במאמר כאן כיצד לבצע זאת." at bounding box center [1185, 384] width 185 height 19
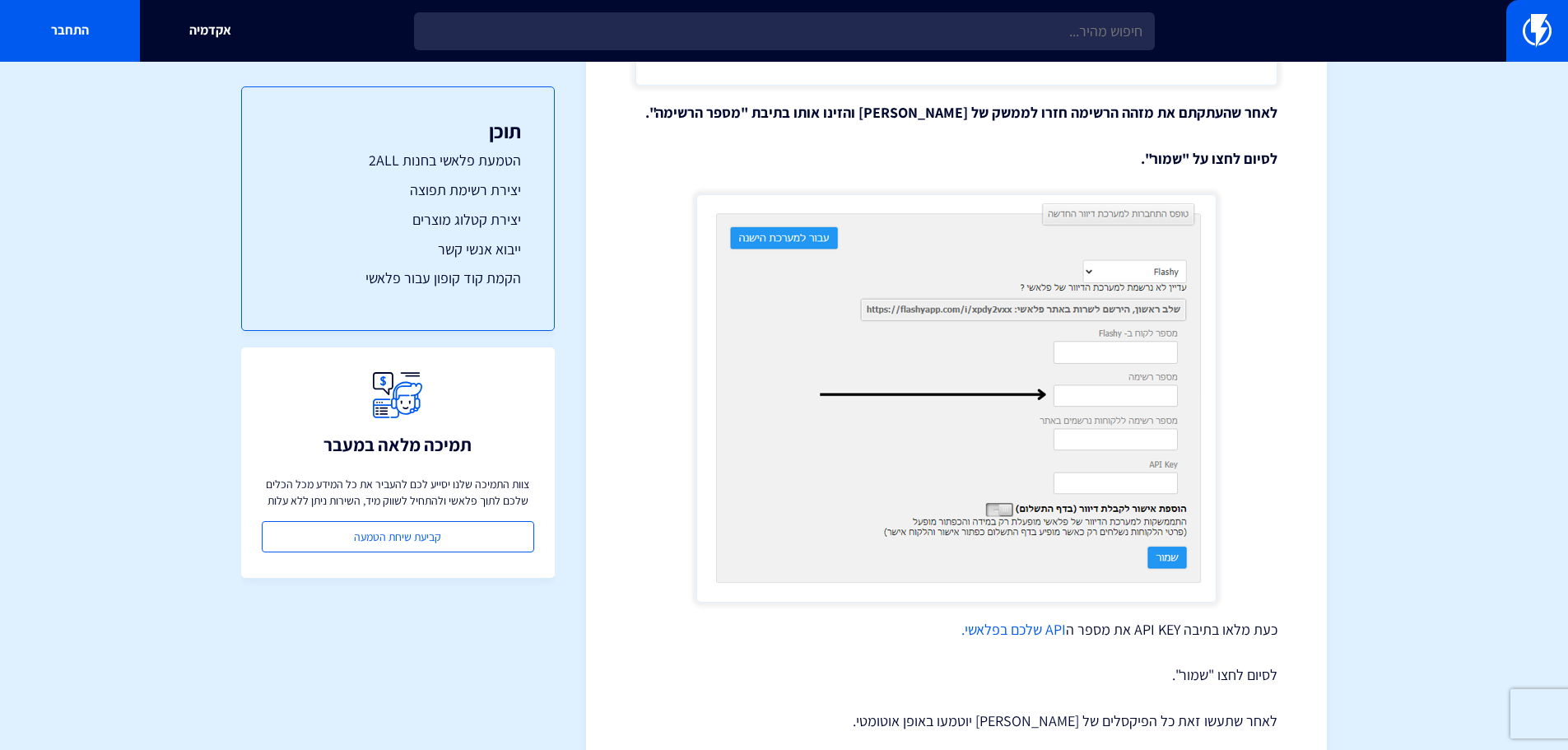
scroll to position [4988, 0]
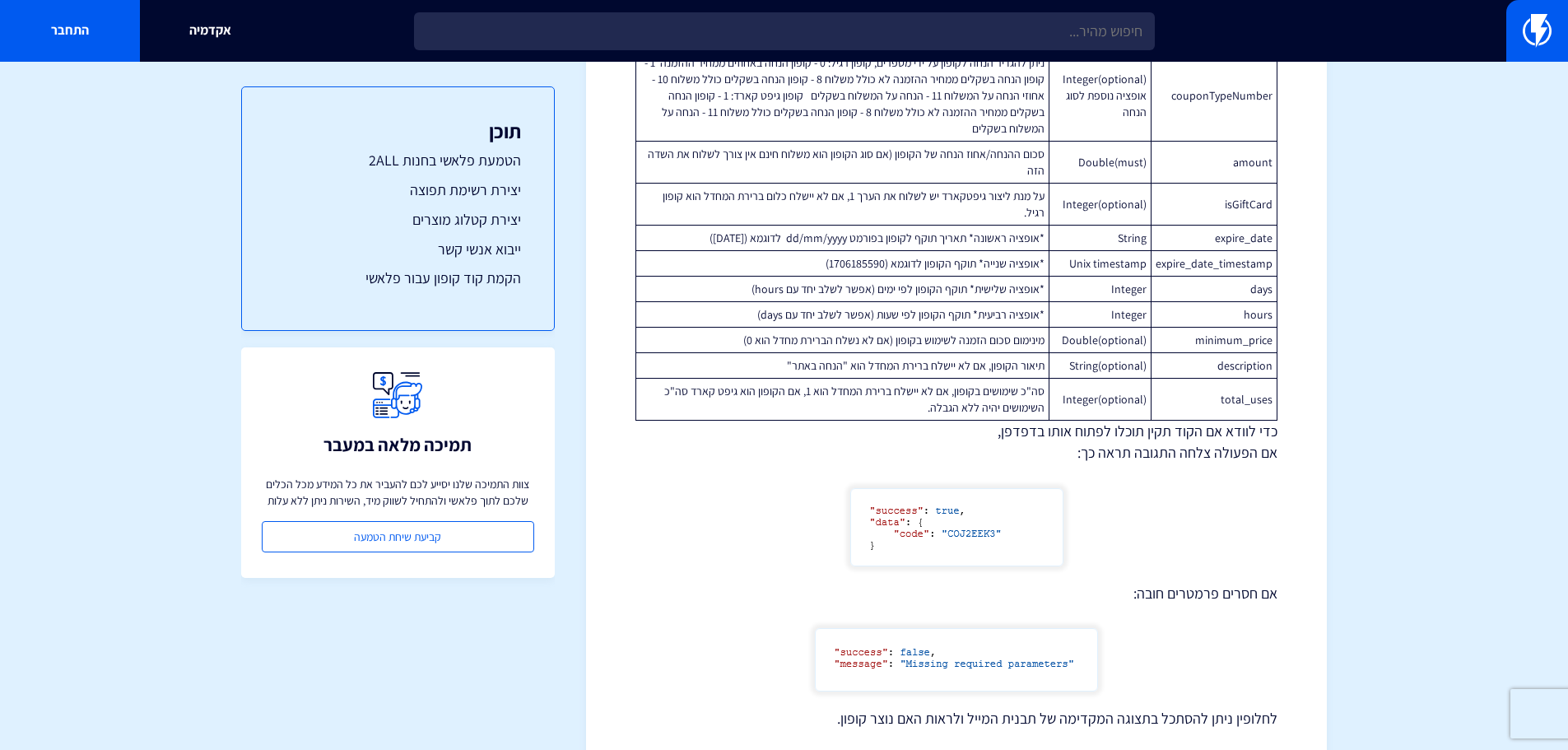
scroll to position [10835, 0]
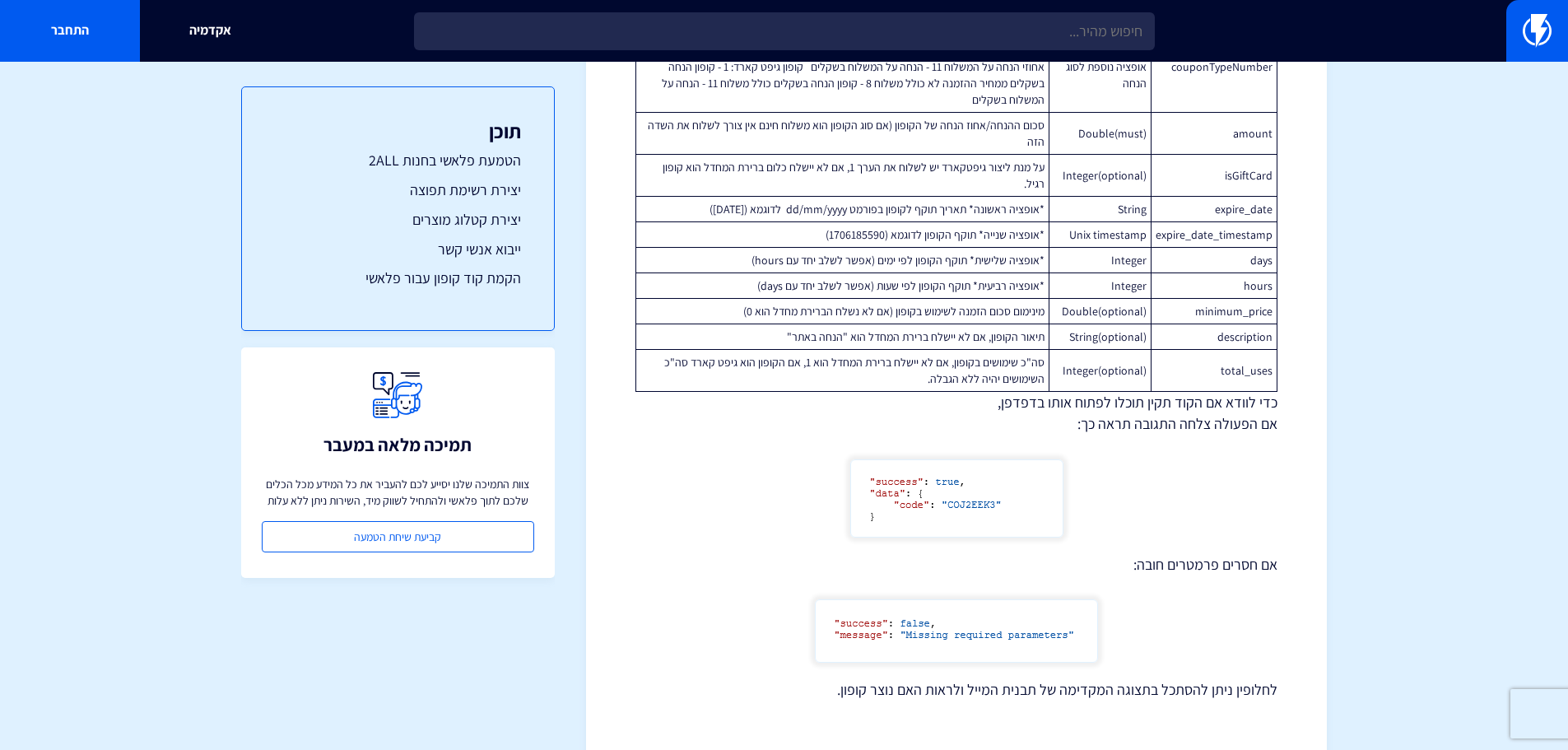
click at [1249, 461] on figure at bounding box center [956, 498] width 642 height 78
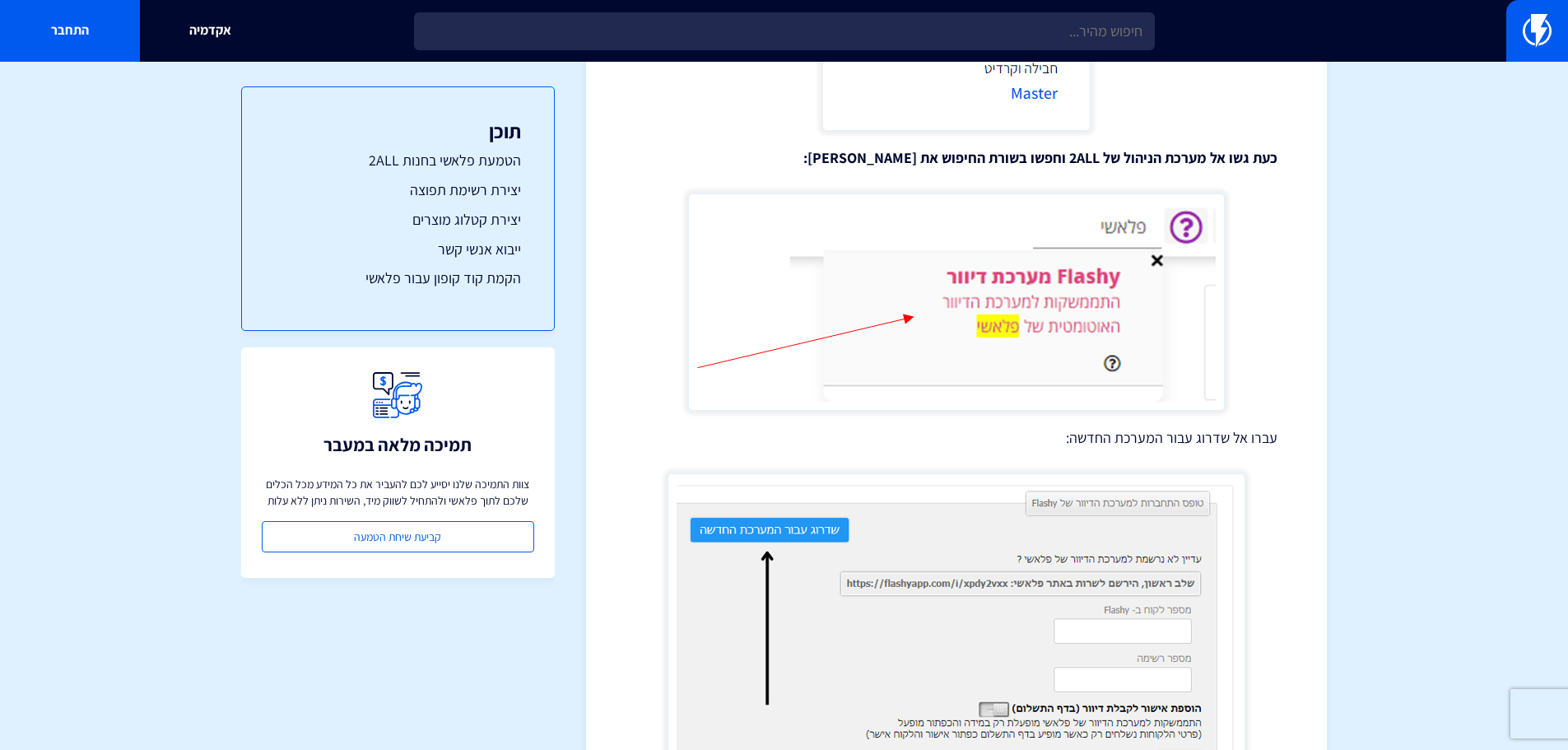
scroll to position [1071, 0]
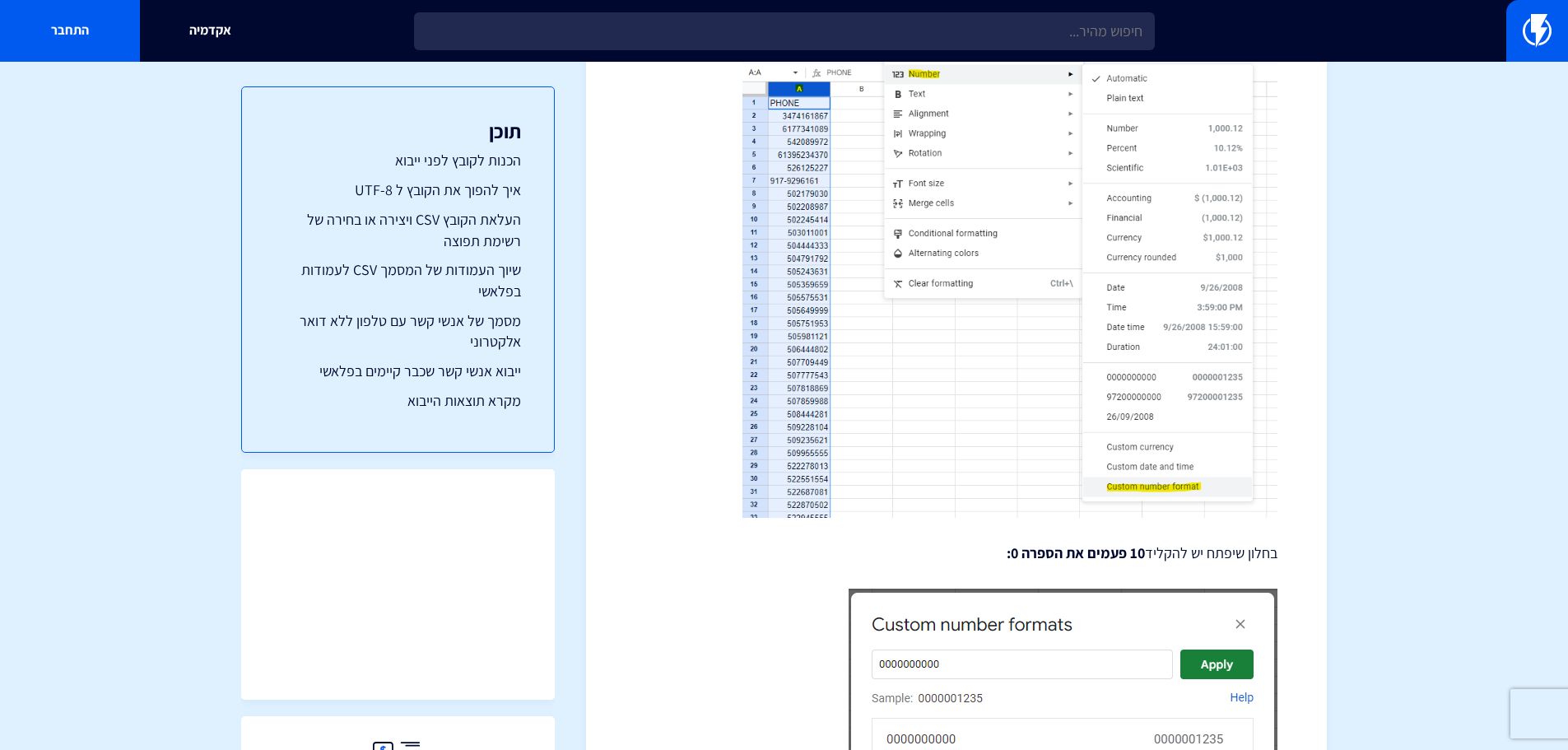
scroll to position [3294, 0]
